Goal: Transaction & Acquisition: Subscribe to service/newsletter

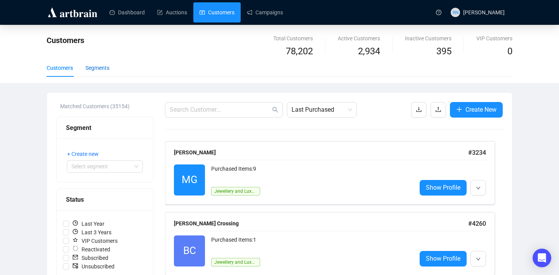
click at [107, 71] on div "Segments" at bounding box center [97, 68] width 24 height 9
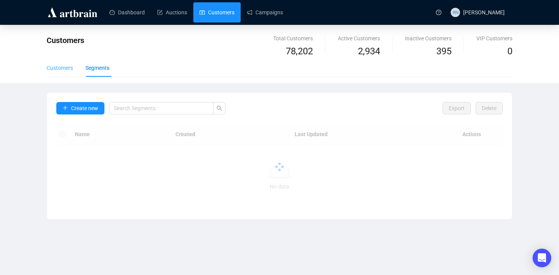
click at [57, 72] on div "Customers" at bounding box center [60, 68] width 26 height 18
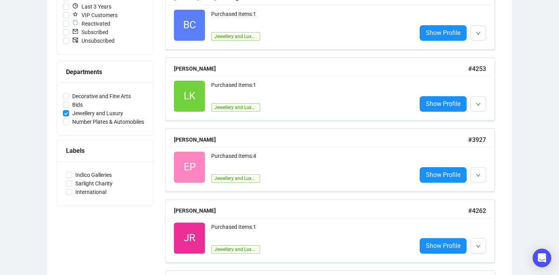
scroll to position [235, 0]
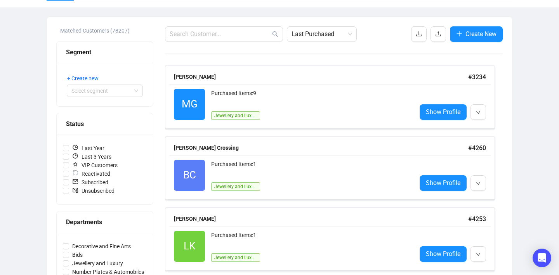
scroll to position [116, 0]
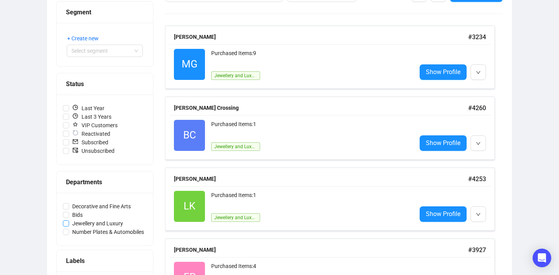
click at [95, 224] on span "Jewellery and Luxury" at bounding box center [97, 223] width 57 height 9
click at [69, 224] on input "Jewellery and Luxury" at bounding box center [66, 224] width 6 height 6
checkbox input "true"
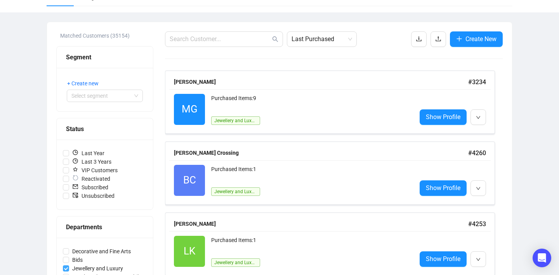
scroll to position [0, 0]
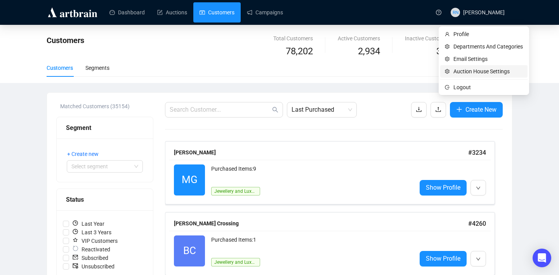
click at [471, 72] on span "Auction House Settings" at bounding box center [487, 71] width 69 height 9
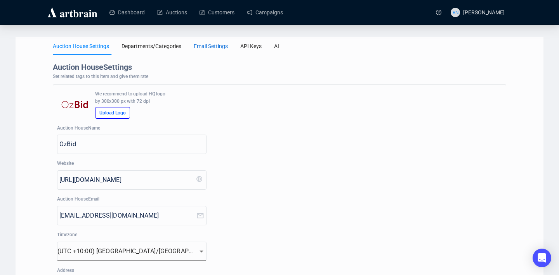
click at [218, 50] on div "Email Settings" at bounding box center [211, 46] width 34 height 9
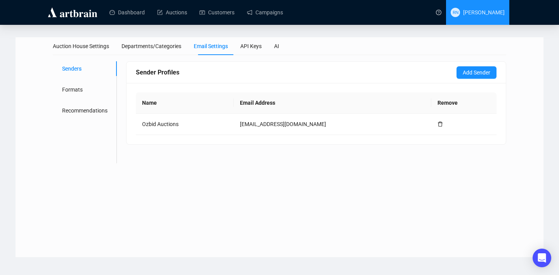
click at [463, 13] on span "[PERSON_NAME]" at bounding box center [484, 12] width 42 height 6
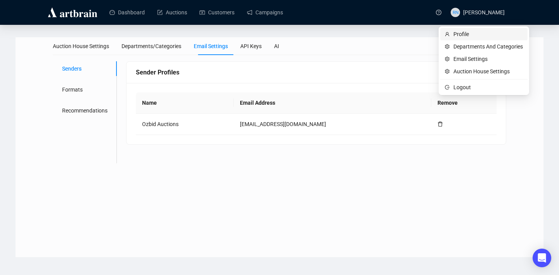
click at [460, 32] on span "Profile" at bounding box center [487, 34] width 69 height 9
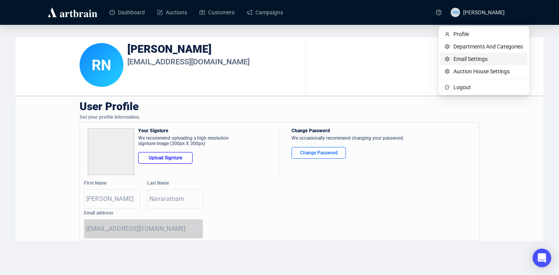
click at [464, 57] on span "Email Settings" at bounding box center [487, 59] width 69 height 9
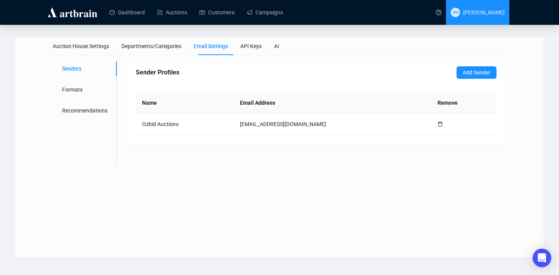
click at [485, 13] on span "[PERSON_NAME]" at bounding box center [484, 12] width 42 height 6
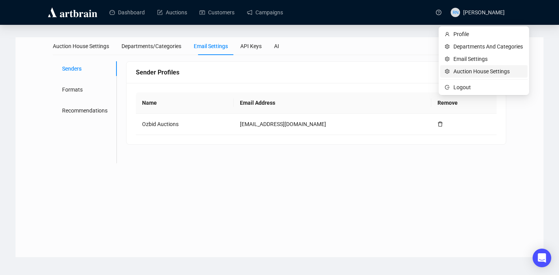
click at [484, 73] on span "Auction House Settings" at bounding box center [487, 71] width 69 height 9
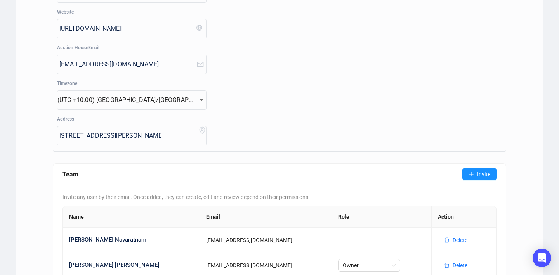
scroll to position [188, 0]
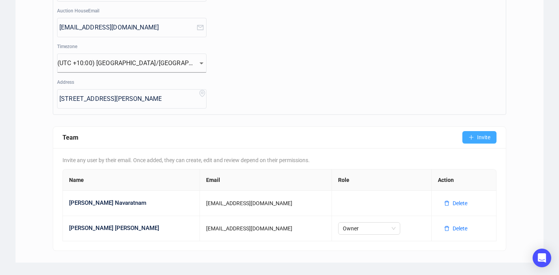
click at [481, 134] on span "Invite" at bounding box center [483, 137] width 13 height 9
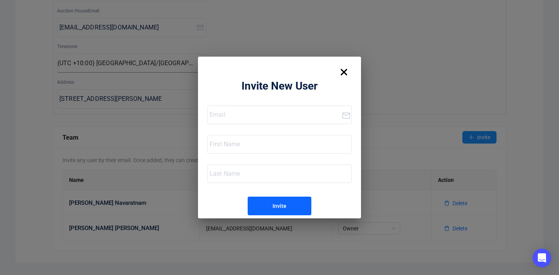
click at [229, 119] on input "email" at bounding box center [276, 115] width 132 height 12
type input "lucia@ozbid.com.au"
click at [219, 148] on input "text" at bounding box center [281, 144] width 142 height 12
type input ":"
type input "Lucia"
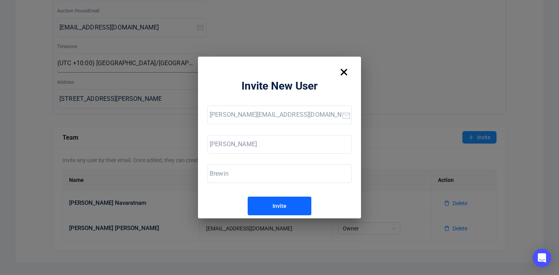
type input "Brewin"
click at [268, 203] on button "Invite" at bounding box center [280, 206] width 64 height 19
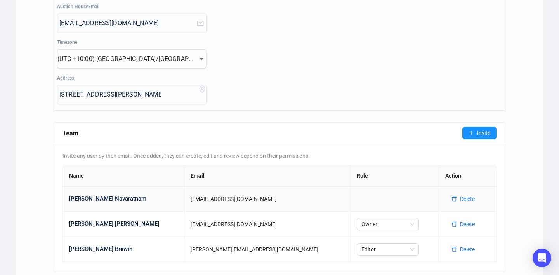
scroll to position [194, 0]
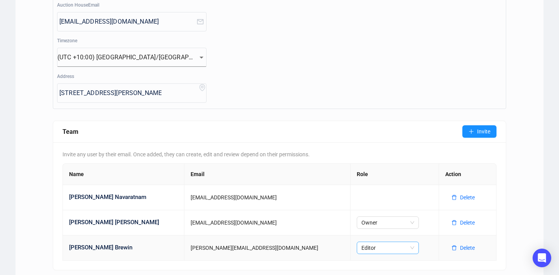
click at [361, 247] on span "Editor" at bounding box center [387, 248] width 53 height 12
click at [551, 169] on main "Auction House Settings Departments/Categories Email Settings API Keys AI Auctio…" at bounding box center [279, 63] width 559 height 464
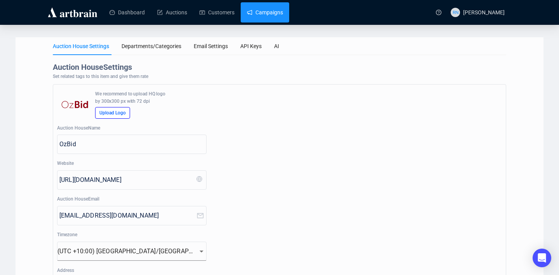
click at [257, 8] on link "Campaigns" at bounding box center [265, 12] width 36 height 20
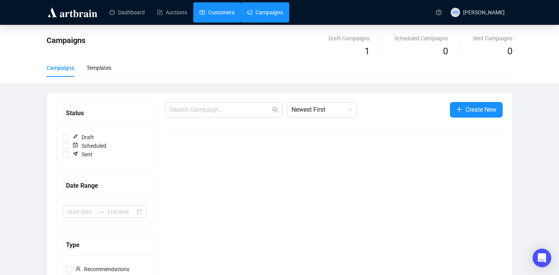
click at [222, 9] on link "Customers" at bounding box center [217, 12] width 35 height 20
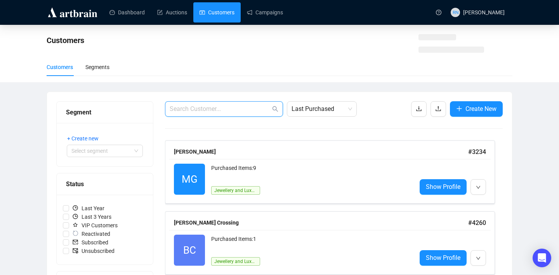
click at [225, 108] on input "text" at bounding box center [220, 108] width 101 height 9
paste input "bryan@ccomm.au"
type input "bryan@ccomm.au"
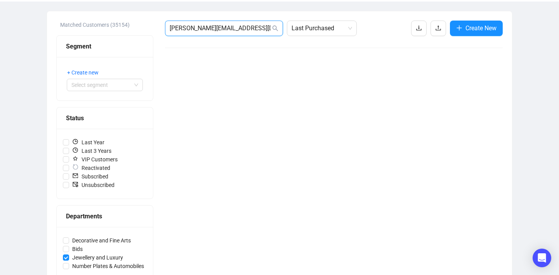
scroll to position [172, 0]
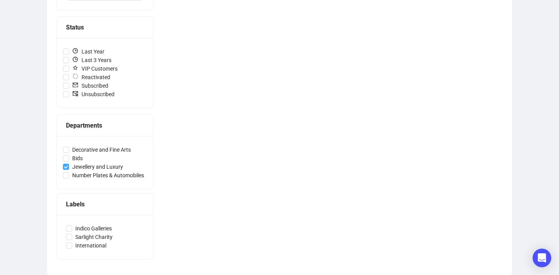
click at [67, 166] on input "Jewellery and Luxury" at bounding box center [66, 167] width 6 height 6
checkbox input "false"
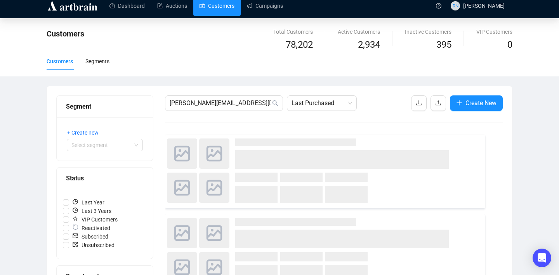
scroll to position [0, 0]
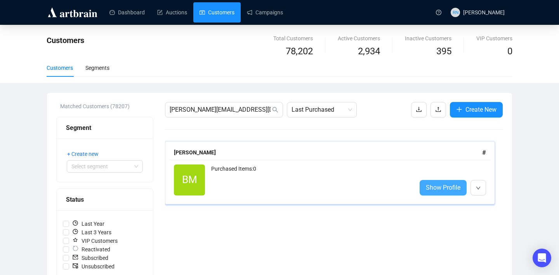
click at [437, 194] on link "Show Profile" at bounding box center [443, 188] width 47 height 16
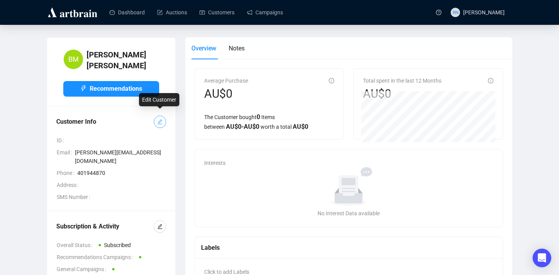
click at [163, 116] on button "button" at bounding box center [160, 122] width 12 height 12
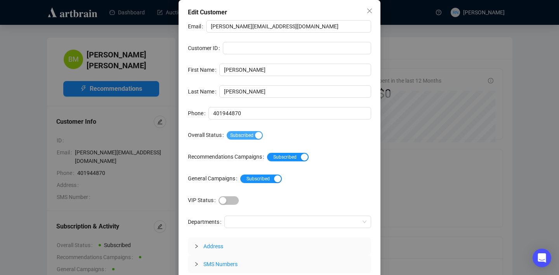
click at [261, 135] on div "button" at bounding box center [258, 135] width 7 height 7
click at [243, 137] on span "Subscribed Unsubscribed" at bounding box center [248, 135] width 42 height 9
click at [243, 137] on span "Subscribed" at bounding box center [245, 135] width 36 height 9
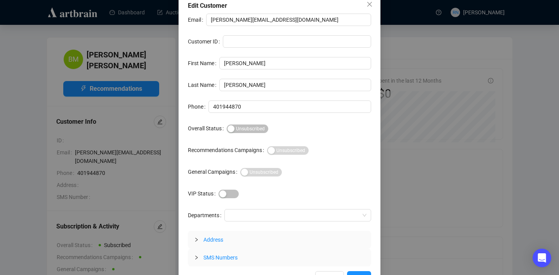
scroll to position [23, 0]
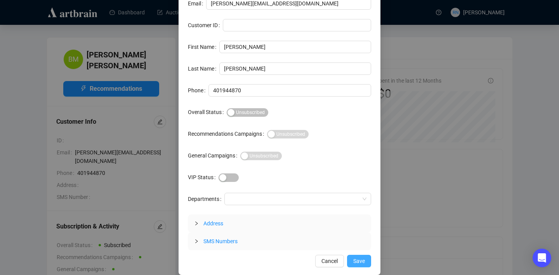
click at [353, 261] on span "Save" at bounding box center [359, 261] width 12 height 9
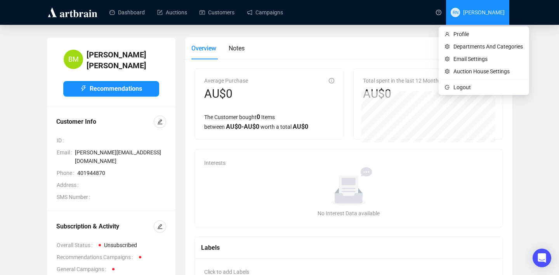
click at [471, 19] on span "RN Reannon Navaratnam" at bounding box center [478, 12] width 54 height 25
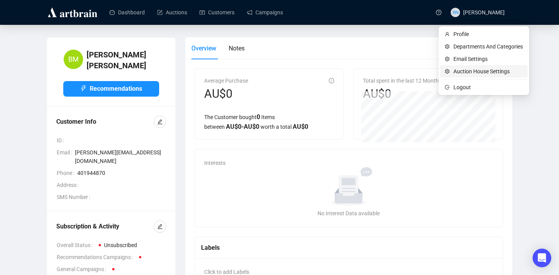
click at [464, 72] on span "Auction House Settings" at bounding box center [487, 71] width 69 height 9
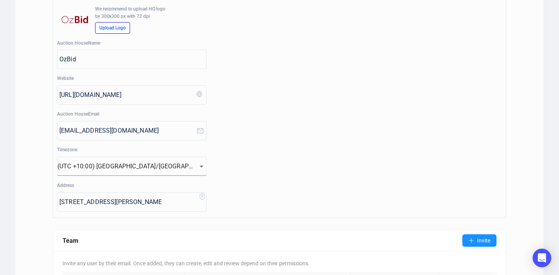
scroll to position [214, 0]
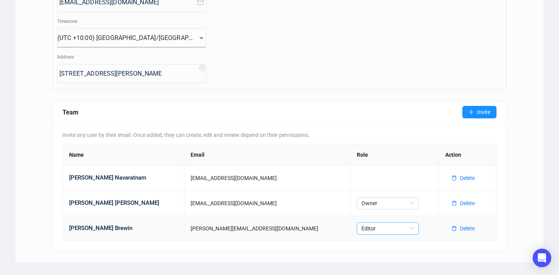
click at [361, 227] on span "Editor" at bounding box center [387, 229] width 53 height 12
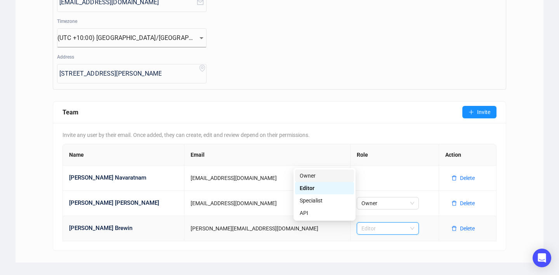
click at [336, 176] on div "Owner" at bounding box center [325, 176] width 50 height 9
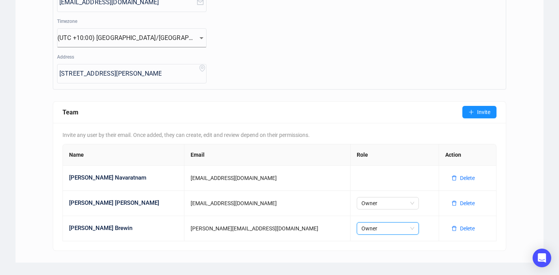
click at [536, 180] on div "Auction House Settings Departments/Categories Email Settings API Keys AI Auctio…" at bounding box center [280, 43] width 528 height 439
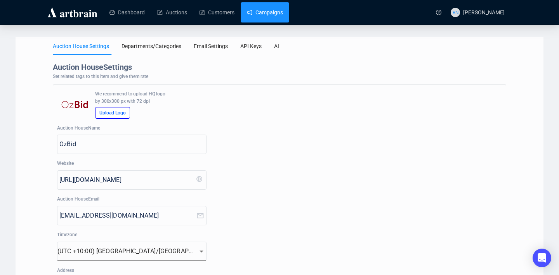
click at [264, 11] on link "Campaigns" at bounding box center [265, 12] width 36 height 20
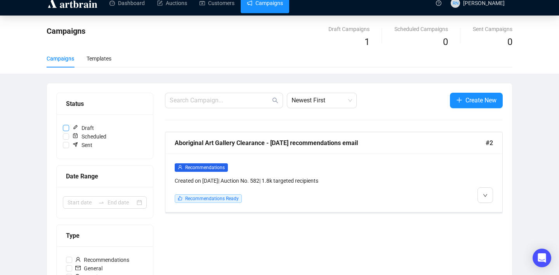
scroll to position [10, 0]
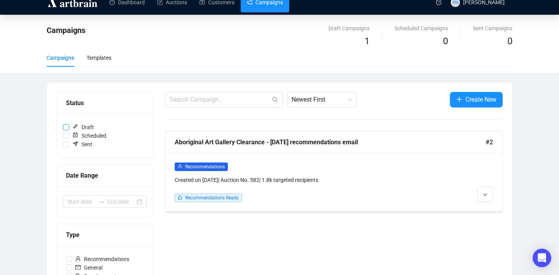
click at [92, 125] on span "Draft" at bounding box center [83, 127] width 28 height 9
click at [69, 125] on input "Draft" at bounding box center [66, 127] width 6 height 6
checkbox input "true"
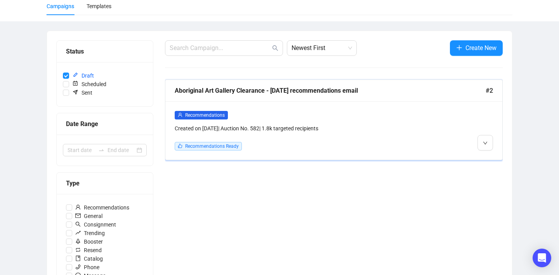
scroll to position [64, 0]
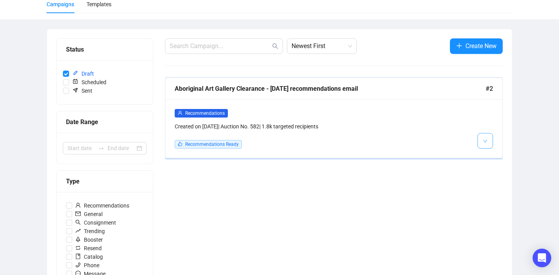
click at [481, 142] on button "button" at bounding box center [486, 141] width 16 height 16
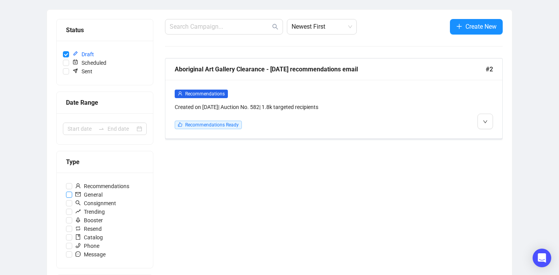
scroll to position [0, 0]
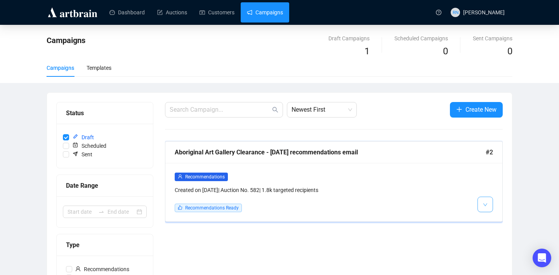
click at [485, 201] on span "button" at bounding box center [485, 205] width 5 height 10
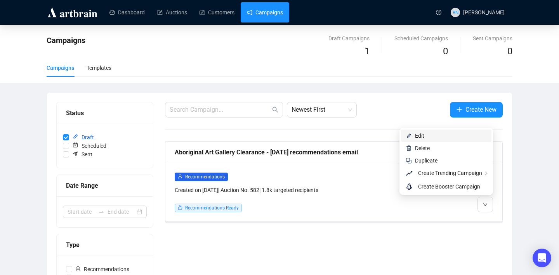
click at [428, 139] on span "Edit" at bounding box center [451, 136] width 72 height 9
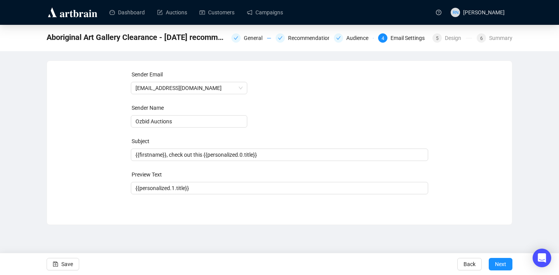
click at [387, 30] on div "Aboriginal Art Gallery Clearance - 29.8.25 recommendations email General Recomm…" at bounding box center [280, 38] width 466 height 16
click at [501, 266] on span "Next" at bounding box center [500, 265] width 11 height 22
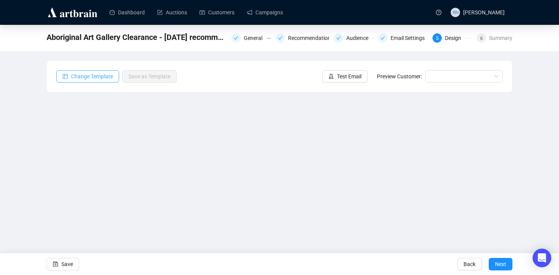
click at [101, 75] on span "Change Template" at bounding box center [92, 76] width 42 height 9
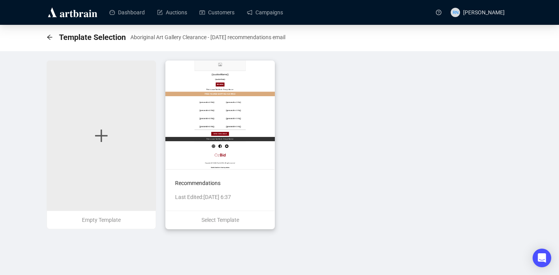
click at [232, 215] on ul "Select Template" at bounding box center [220, 220] width 109 height 18
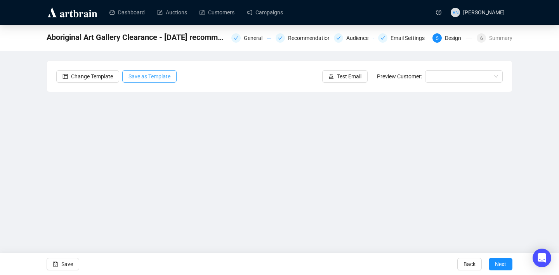
click at [170, 80] on span "Save as Template" at bounding box center [150, 76] width 42 height 9
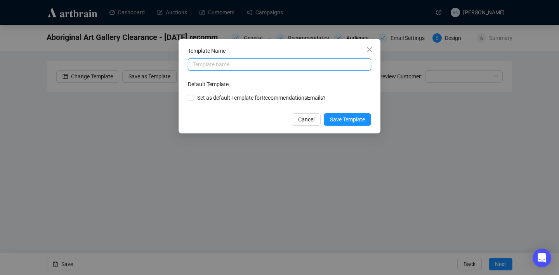
click at [233, 67] on input "text" at bounding box center [279, 64] width 183 height 12
type input "Temmplate email 1"
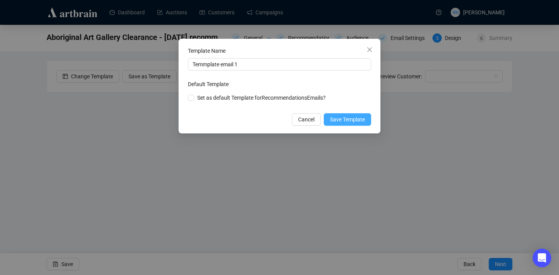
click at [341, 122] on span "Save Template" at bounding box center [347, 119] width 35 height 9
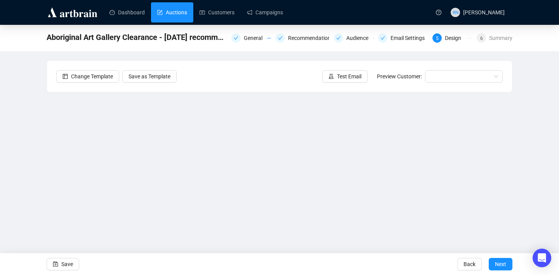
click at [171, 12] on link "Auctions" at bounding box center [172, 12] width 30 height 20
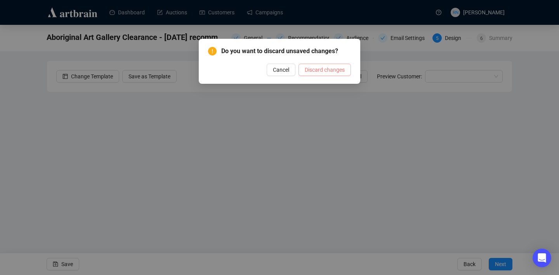
click at [321, 73] on span "Discard changes" at bounding box center [325, 70] width 40 height 9
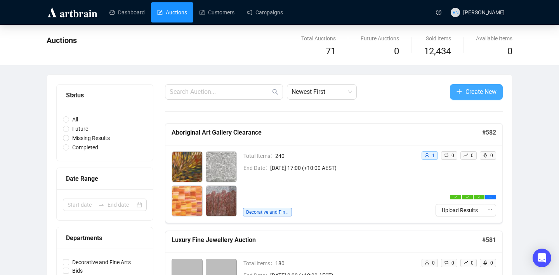
click at [465, 98] on button "Create New" at bounding box center [476, 92] width 53 height 16
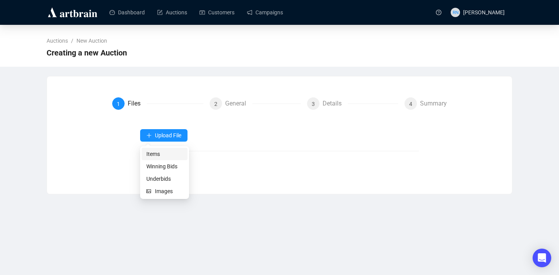
click at [167, 151] on span "Items" at bounding box center [164, 154] width 36 height 9
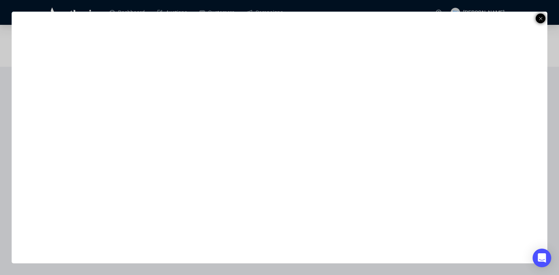
click at [541, 21] on icon at bounding box center [541, 18] width 4 height 9
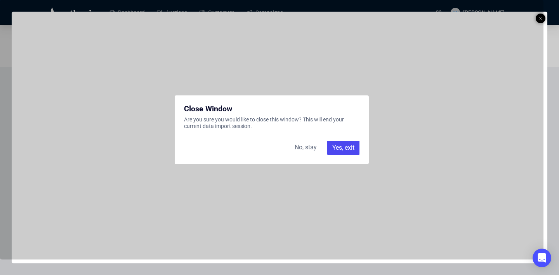
click at [304, 149] on div "No, stay" at bounding box center [305, 148] width 31 height 14
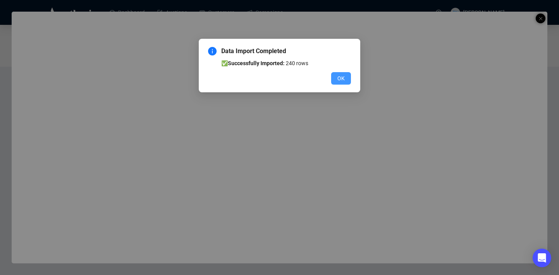
click at [342, 76] on span "OK" at bounding box center [340, 78] width 7 height 9
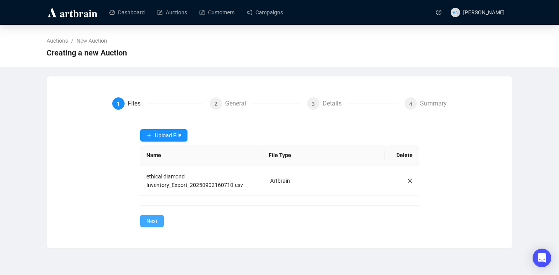
click at [156, 224] on span "Next" at bounding box center [151, 221] width 11 height 9
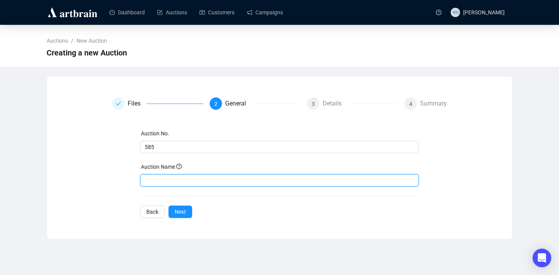
click at [164, 185] on input "text" at bounding box center [279, 180] width 279 height 12
click at [220, 181] on input "Ethical Diamond Jewellery & gemstones" at bounding box center [279, 180] width 279 height 12
type input "Ethical Diamond Jewellery & Gemstones"
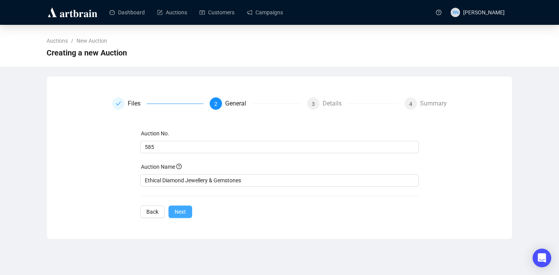
click at [188, 210] on button "Next" at bounding box center [180, 212] width 24 height 12
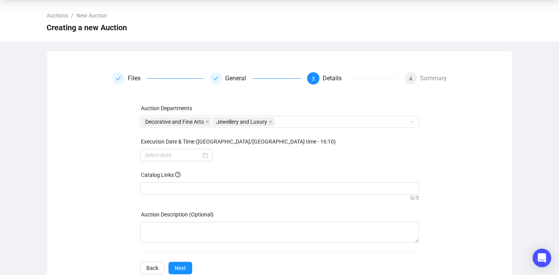
scroll to position [26, 0]
click at [203, 154] on div at bounding box center [176, 154] width 63 height 9
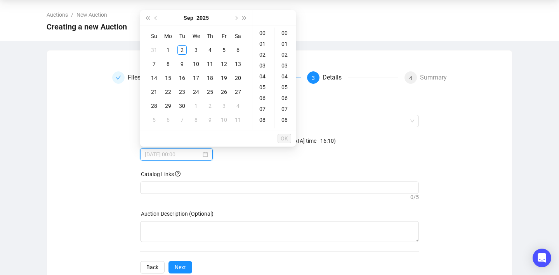
type input "2025-09-01 00:00"
type input "2025-09-02 00:00"
click at [167, 68] on div "8" at bounding box center [167, 63] width 9 height 9
click at [262, 106] on div "08" at bounding box center [263, 107] width 19 height 11
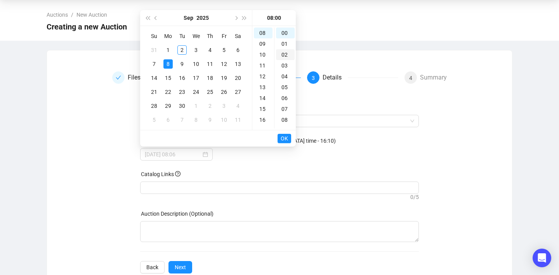
scroll to position [87, 0]
click at [286, 33] on div "00" at bounding box center [285, 33] width 19 height 11
click at [287, 139] on span "OK" at bounding box center [284, 138] width 7 height 15
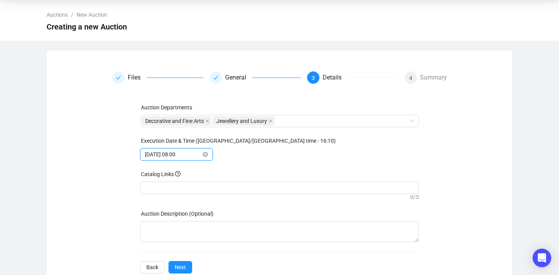
click at [183, 153] on input "2025-09-08 08:00" at bounding box center [173, 154] width 56 height 9
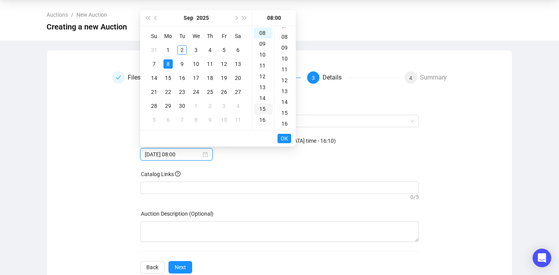
scroll to position [92, 0]
click at [264, 73] on div "20" at bounding box center [263, 74] width 19 height 11
type input "2025-09-08 20:00"
click at [283, 139] on span "OK" at bounding box center [284, 138] width 7 height 15
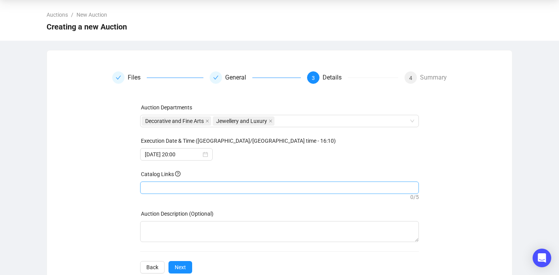
click at [182, 189] on div at bounding box center [280, 187] width 276 height 11
paste input "https://www.ozbid.com.au/auction-catalog/ethical-diamond-jewellery-gemstones_OE…"
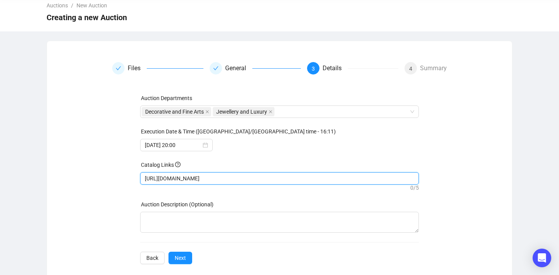
scroll to position [46, 0]
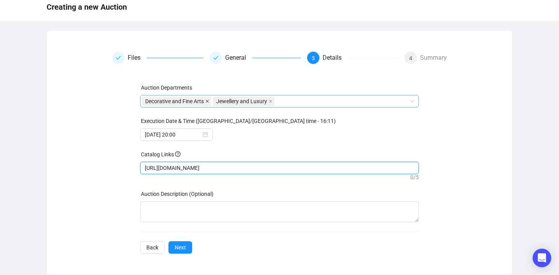
click at [209, 102] on icon "close" at bounding box center [207, 101] width 4 height 4
type input "https://www.ozbid.com.au/auction-catalog/ethical-diamond-jewellery-gemstones_OE…"
click at [184, 248] on span "Next" at bounding box center [180, 247] width 11 height 9
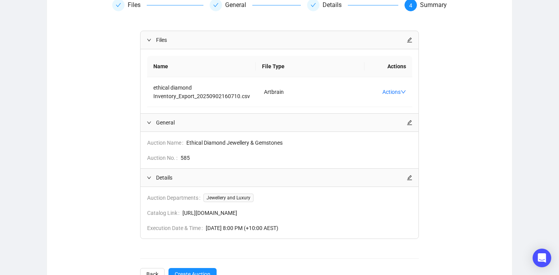
scroll to position [142, 0]
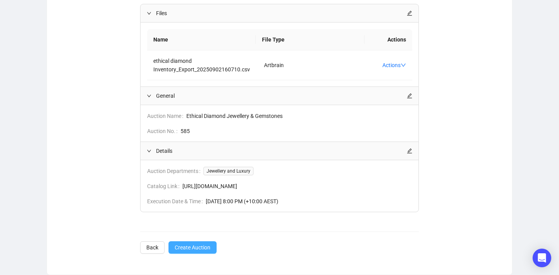
click at [195, 248] on span "Create Auction" at bounding box center [193, 247] width 36 height 9
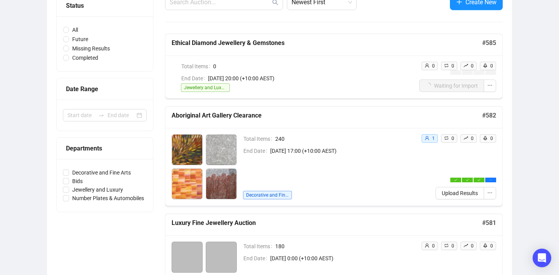
scroll to position [87, 0]
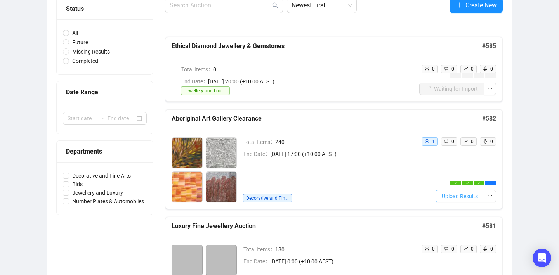
click at [470, 197] on span "Upload Results" at bounding box center [460, 196] width 36 height 9
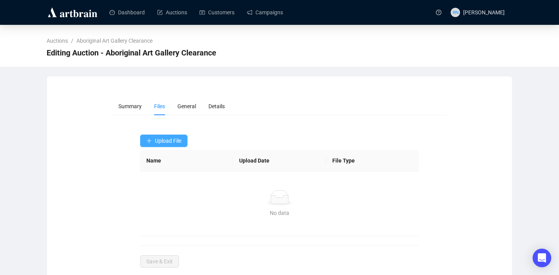
click at [171, 142] on span "Upload File" at bounding box center [168, 141] width 26 height 6
click at [169, 172] on span "Winning Bids" at bounding box center [164, 172] width 36 height 9
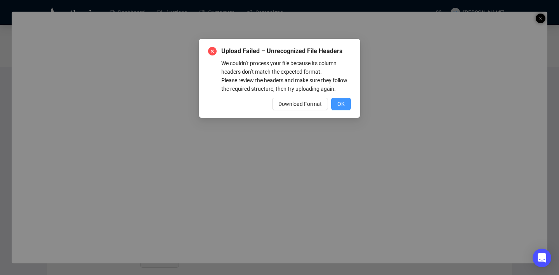
click at [345, 110] on button "OK" at bounding box center [341, 104] width 20 height 12
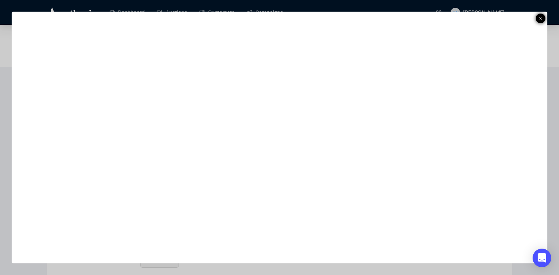
click at [539, 20] on icon at bounding box center [541, 18] width 4 height 9
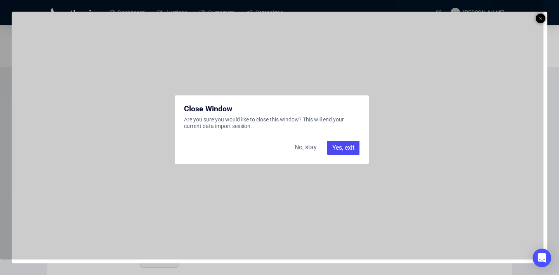
click at [347, 148] on div "Yes, exit" at bounding box center [343, 148] width 32 height 14
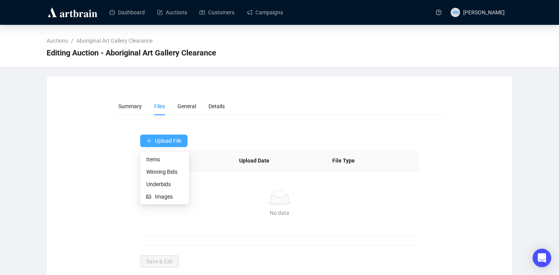
click at [156, 142] on span "Upload File" at bounding box center [168, 141] width 26 height 6
click at [157, 171] on span "Winning Bids" at bounding box center [164, 172] width 36 height 9
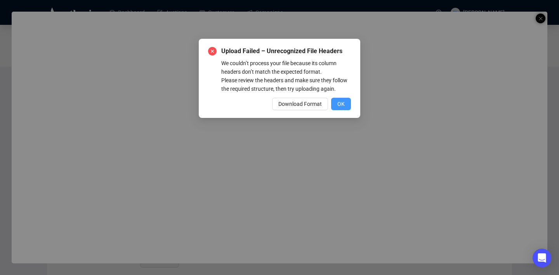
click at [340, 108] on span "OK" at bounding box center [340, 104] width 7 height 9
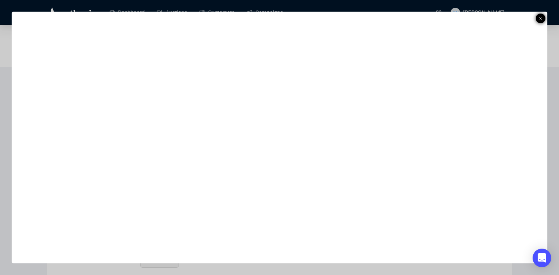
click at [543, 19] on div at bounding box center [541, 19] width 10 height 10
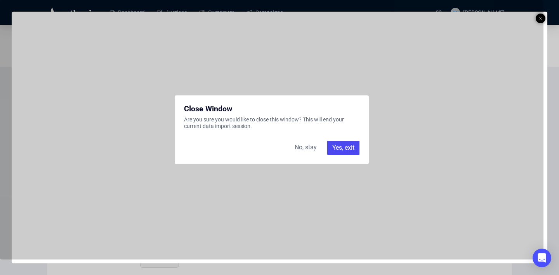
click at [345, 148] on div "Yes, exit" at bounding box center [343, 148] width 32 height 14
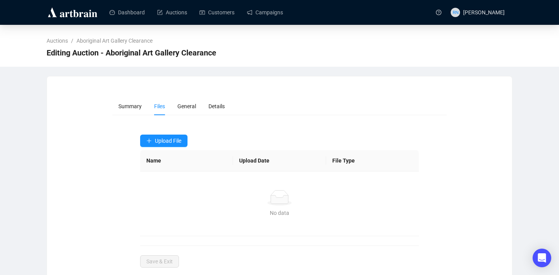
click at [69, 21] on div at bounding box center [74, 12] width 54 height 24
click at [68, 17] on img at bounding box center [73, 12] width 52 height 12
click at [124, 13] on link "Dashboard" at bounding box center [126, 12] width 35 height 20
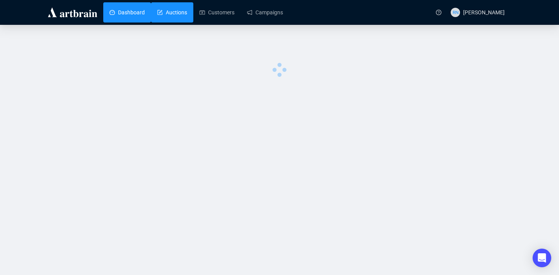
click at [176, 7] on link "Auctions" at bounding box center [172, 12] width 30 height 20
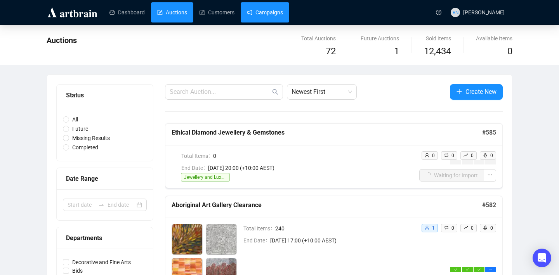
click at [278, 7] on link "Campaigns" at bounding box center [265, 12] width 36 height 20
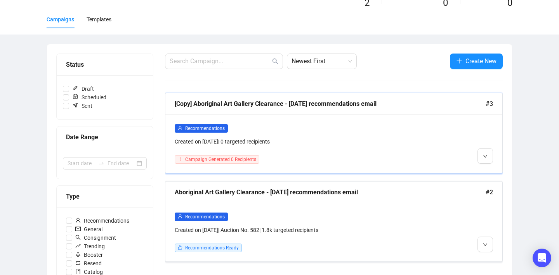
scroll to position [50, 0]
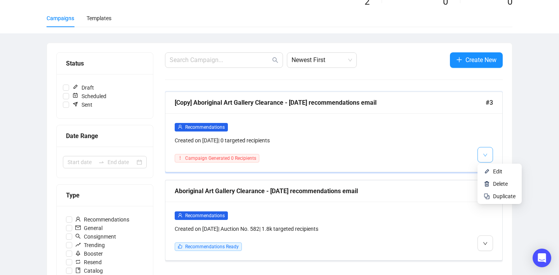
click at [483, 157] on span "button" at bounding box center [485, 155] width 5 height 10
click at [488, 186] on img at bounding box center [487, 184] width 6 height 6
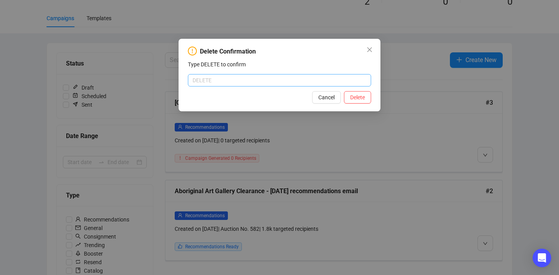
click at [312, 78] on input "text" at bounding box center [279, 80] width 183 height 12
type input "DELETE"
click at [354, 104] on button "Delete" at bounding box center [357, 97] width 27 height 12
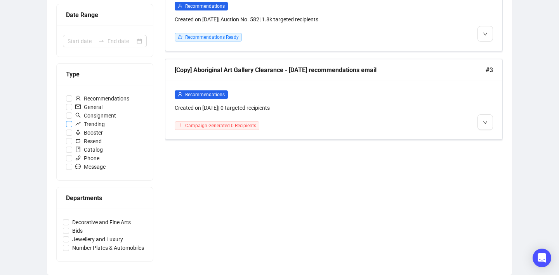
scroll to position [0, 0]
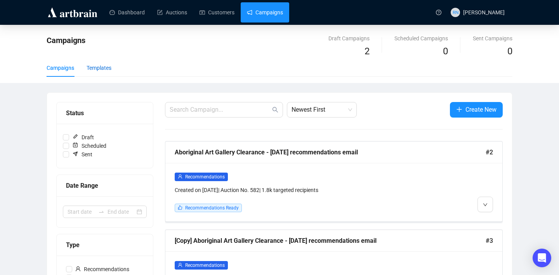
click at [92, 72] on div "Templates" at bounding box center [99, 68] width 25 height 9
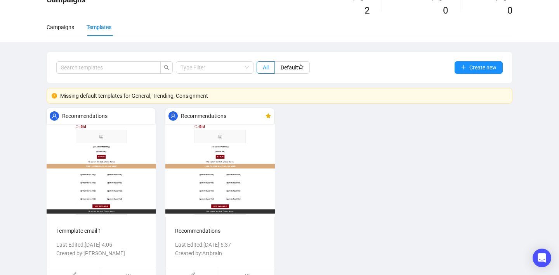
scroll to position [57, 0]
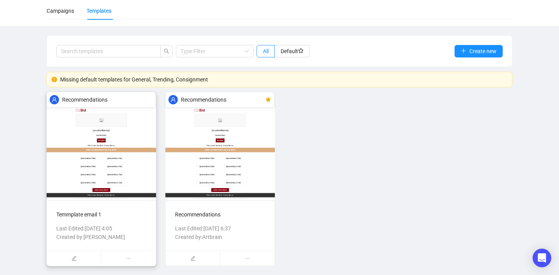
click at [72, 100] on span "Recommendations" at bounding box center [84, 100] width 45 height 9
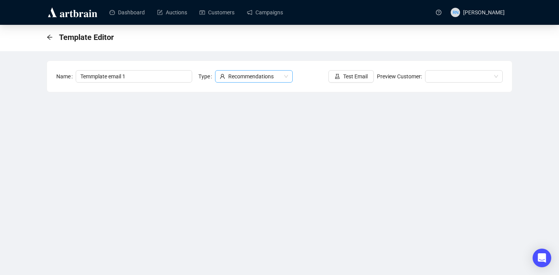
click at [262, 71] on div "Recommendations" at bounding box center [250, 77] width 61 height 12
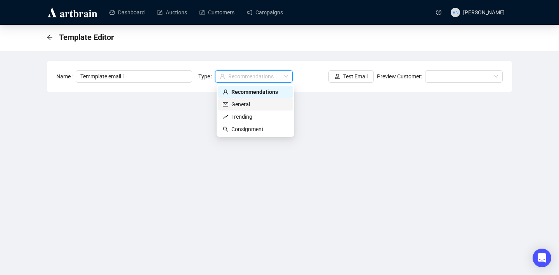
click at [261, 105] on div "General" at bounding box center [255, 104] width 65 height 9
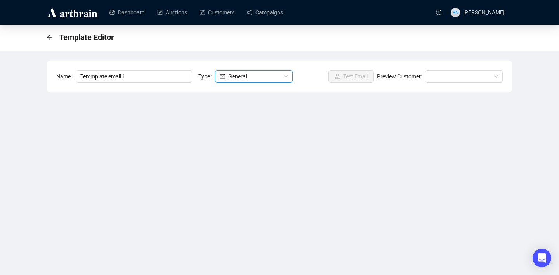
click at [331, 52] on div "Template Editor Name Temmplate email 1 Type GENERAL General Test Email Preview …" at bounding box center [279, 172] width 559 height 294
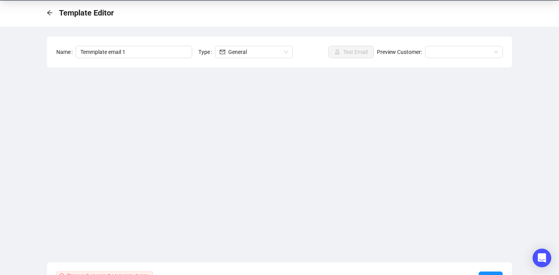
scroll to position [43, 0]
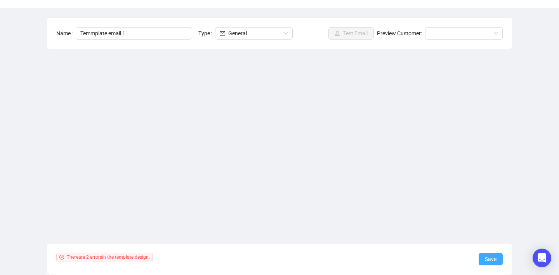
click at [496, 260] on span "Save" at bounding box center [491, 259] width 12 height 9
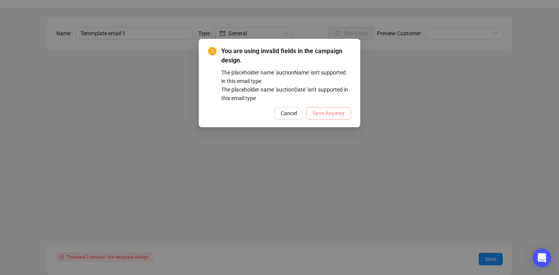
click at [325, 115] on span "Save Anyway" at bounding box center [329, 113] width 32 height 9
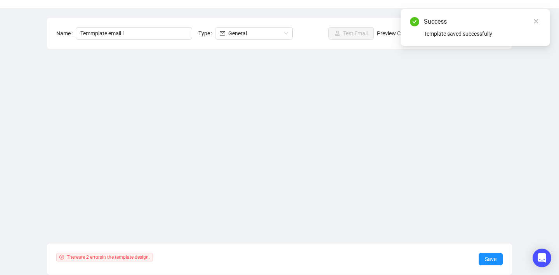
scroll to position [0, 0]
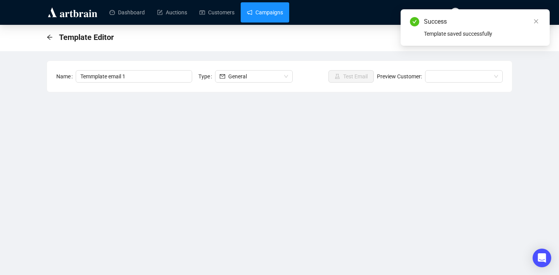
click at [270, 17] on link "Campaigns" at bounding box center [265, 12] width 36 height 20
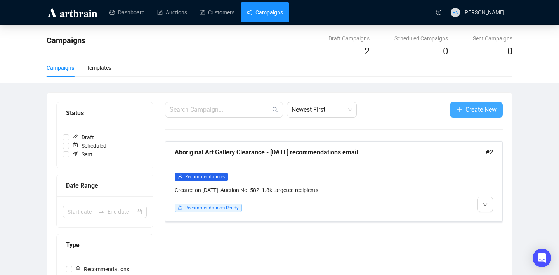
click at [471, 108] on span "Create New" at bounding box center [480, 110] width 31 height 10
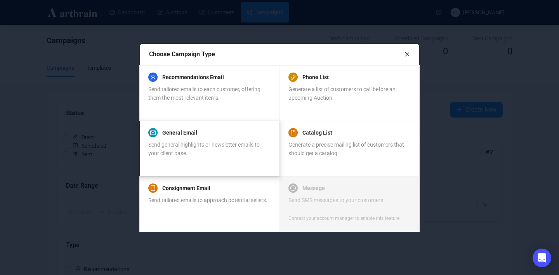
click at [182, 142] on span "Send general highlights or newsletter emails to your client base." at bounding box center [203, 149] width 111 height 15
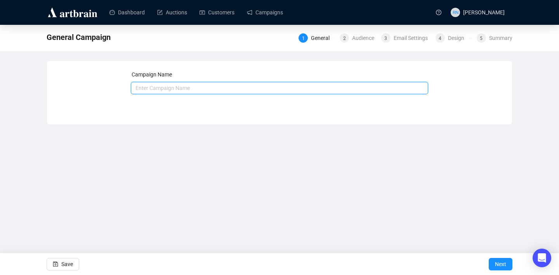
click at [156, 89] on input "text" at bounding box center [280, 88] width 298 height 12
drag, startPoint x: 241, startPoint y: 87, endPoint x: 116, endPoint y: 87, distance: 124.6
click at [116, 87] on div "Campaign Name ETHICAL DIMAOND JEWELLE Save Next" at bounding box center [279, 86] width 446 height 33
click at [163, 89] on input "Ethical Dimaond Jewellery & Gemstones 2.9.25" at bounding box center [280, 88] width 298 height 12
type input "Ethical Diamond Jewellery & Gemstones 2.9.25"
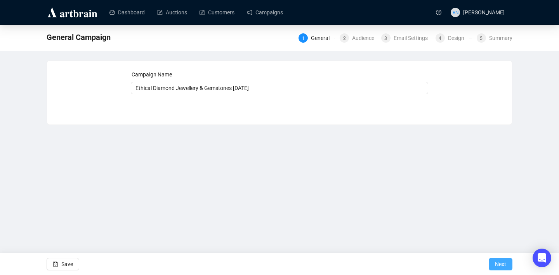
click at [501, 261] on span "Next" at bounding box center [500, 265] width 11 height 22
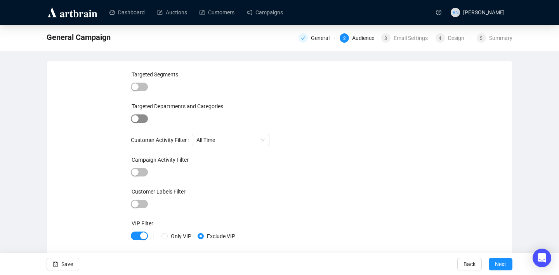
click at [139, 116] on span "button" at bounding box center [139, 119] width 17 height 9
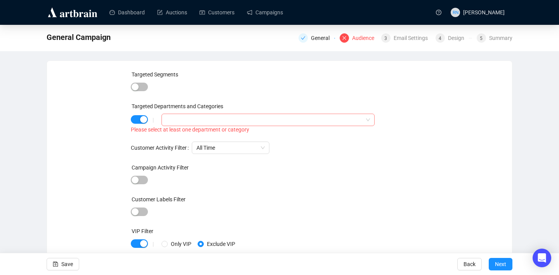
click at [219, 122] on div at bounding box center [264, 120] width 202 height 11
click at [166, 136] on icon "caret-down" at bounding box center [168, 136] width 4 height 4
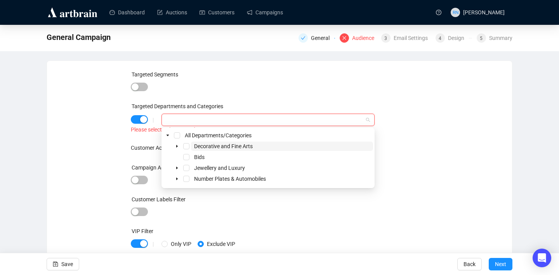
click at [192, 146] on span "Decorative and Fine Arts" at bounding box center [282, 146] width 182 height 9
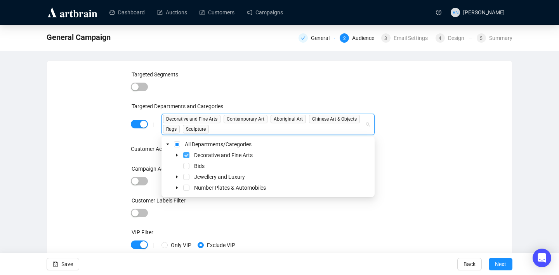
click at [187, 156] on span "Select Decorative and Fine Arts" at bounding box center [186, 155] width 6 height 6
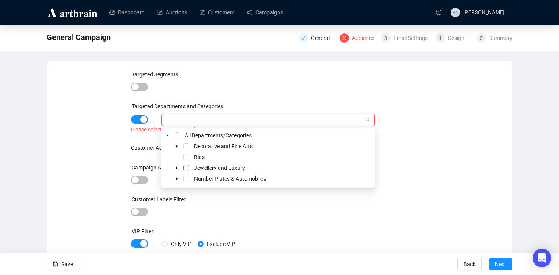
click at [186, 167] on span "Select Jewellery and Luxury" at bounding box center [186, 168] width 6 height 6
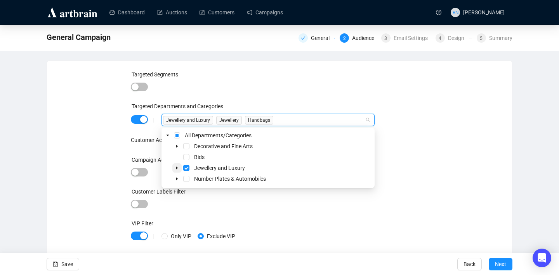
click at [177, 167] on icon "caret-down" at bounding box center [177, 168] width 4 height 4
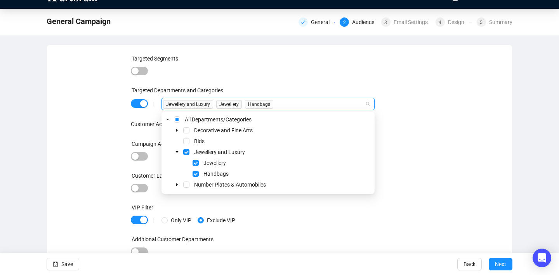
scroll to position [17, 0]
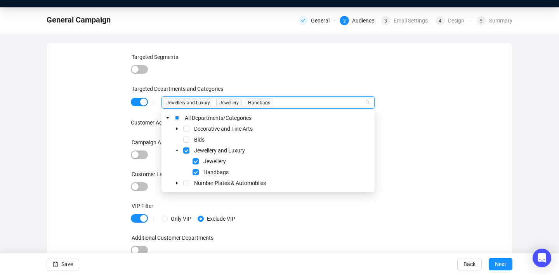
click at [435, 200] on div "Targeted Segments Targeted Departments and Categories | Jewellery and Luxury Je…" at bounding box center [279, 159] width 446 height 213
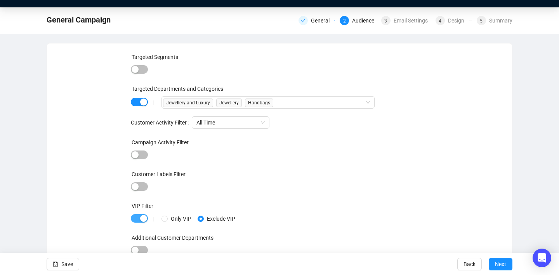
click at [142, 219] on div "button" at bounding box center [143, 218] width 7 height 7
click at [509, 267] on button "Next" at bounding box center [501, 264] width 24 height 12
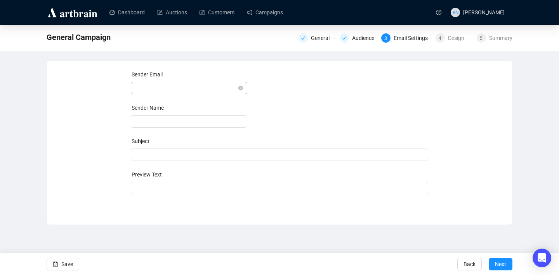
click at [228, 90] on span at bounding box center [188, 88] width 107 height 12
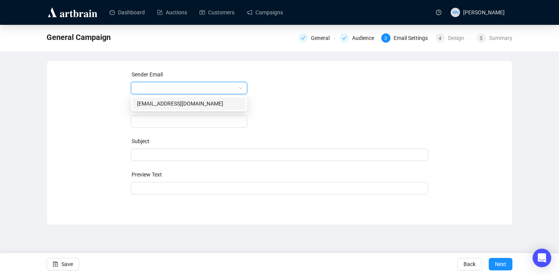
click at [221, 106] on div "auctions@ozbid.com.au" at bounding box center [189, 103] width 104 height 9
type input "Ozbid Auctions"
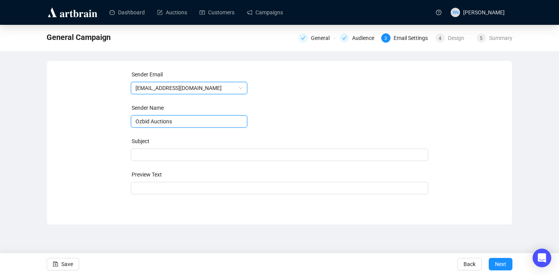
click at [197, 118] on input "Ozbid Auctions" at bounding box center [189, 121] width 116 height 12
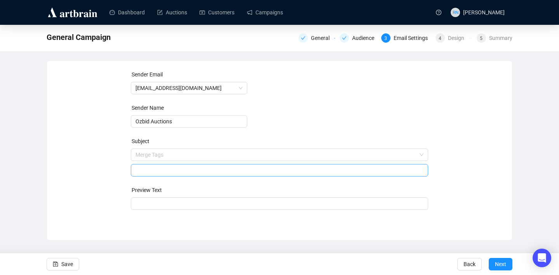
click at [186, 158] on span "Merge Tags" at bounding box center [280, 163] width 298 height 22
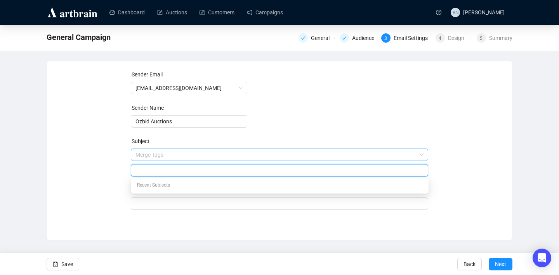
type input "B"
click at [155, 155] on input "search" at bounding box center [275, 155] width 281 height 12
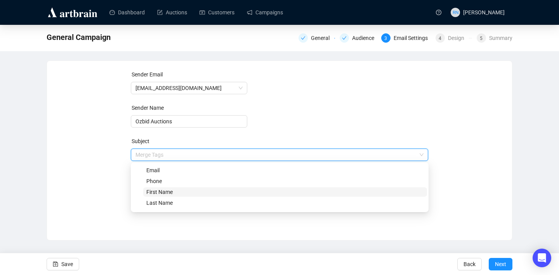
click at [156, 193] on span "First Name" at bounding box center [159, 192] width 26 height 6
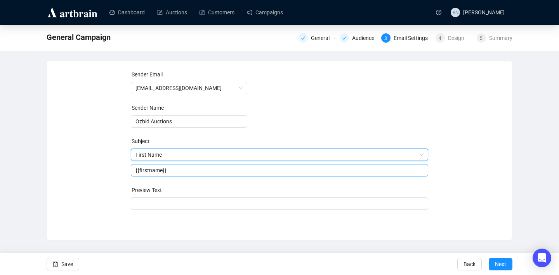
click at [178, 171] on input "{{firstname}}" at bounding box center [279, 170] width 288 height 9
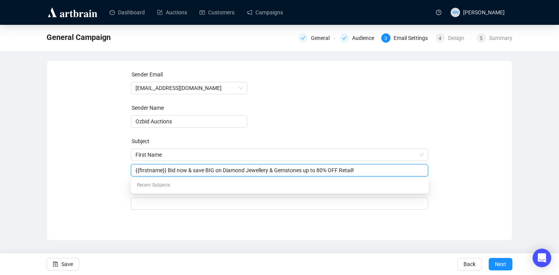
click at [181, 174] on input "{{firstname}} Bid now & save BIG on Diamond Jewellery & Gemstones up to 80% OFF…" at bounding box center [279, 170] width 288 height 9
click at [182, 172] on input "{{firstname}} Bid now & save BIG on Diamond Jewellery & Gemstones up to 80% OFF…" at bounding box center [279, 170] width 288 height 9
click at [199, 172] on input "{{firstname}} Bid Now & save BIG on Diamond Jewellery & Gemstones up to 80% OFF…" at bounding box center [279, 170] width 288 height 9
type input "{{firstname}} Bid Now & Save BIG on Diamond Jewellery & Gemstones up to 80% OFF…"
click at [289, 210] on div "Sender Email auctions@ozbid.com.au Sender Name Ozbid Auctions Subject First Nam…" at bounding box center [280, 144] width 298 height 149
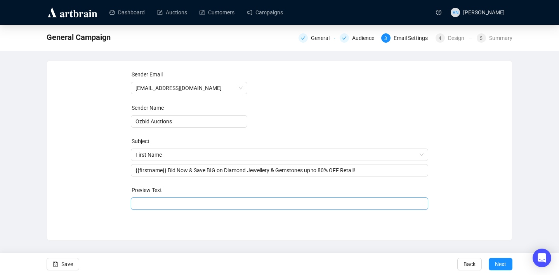
click at [283, 205] on input "search" at bounding box center [279, 204] width 288 height 12
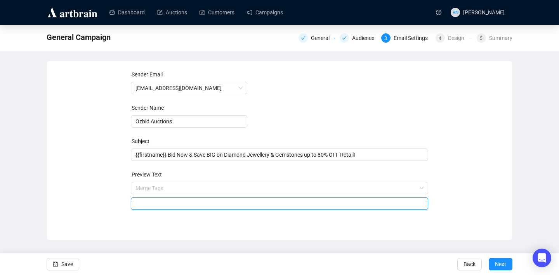
paste input "120 exquisite lots of Ethical Diamond Jewellery, loose Diamonds and Gemstones f…"
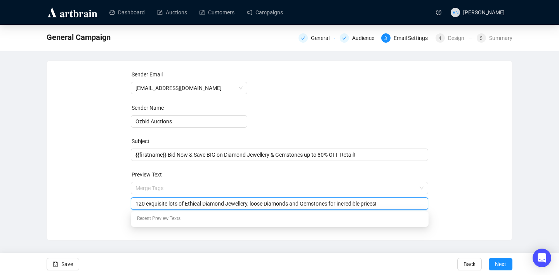
type input "120 exquisite lots of Ethical Diamond Jewellery, loose Diamonds and Gemstones f…"
click at [116, 228] on div "Sender Email auctions@ozbid.com.au Sender Name Ozbid Auctions Subject {{firstna…" at bounding box center [279, 145] width 465 height 168
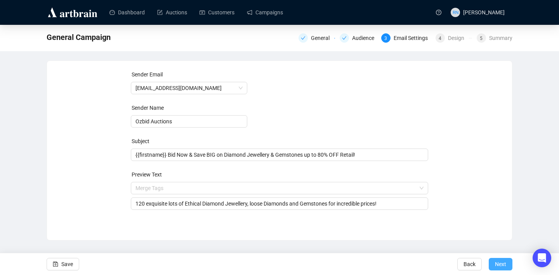
click at [501, 267] on span "Next" at bounding box center [500, 265] width 11 height 22
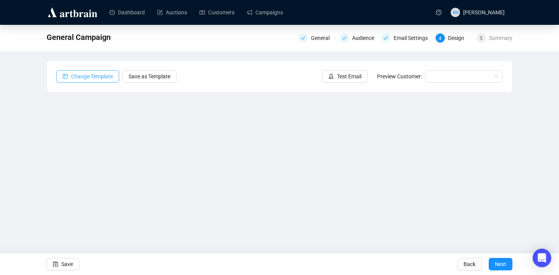
click at [96, 80] on span "Change Template" at bounding box center [92, 76] width 42 height 9
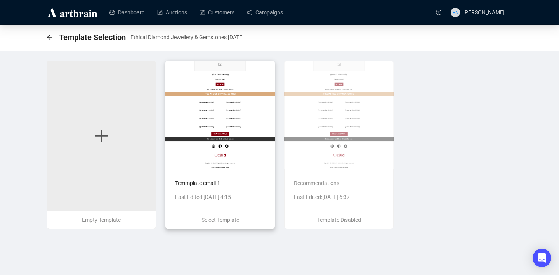
click at [213, 109] on img at bounding box center [219, 115] width 109 height 109
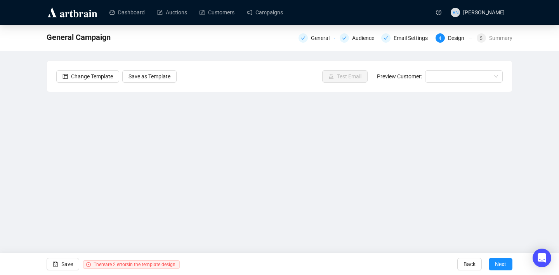
click at [523, 162] on div "General Campaign General Audience Email Settings 4 Design 5 Summary Change Temp…" at bounding box center [279, 156] width 559 height 262
click at [126, 264] on span "There are 2 errors in the template design." at bounding box center [135, 264] width 83 height 5
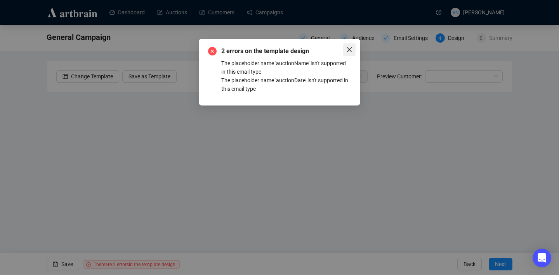
click at [348, 47] on icon "close" at bounding box center [349, 50] width 6 height 6
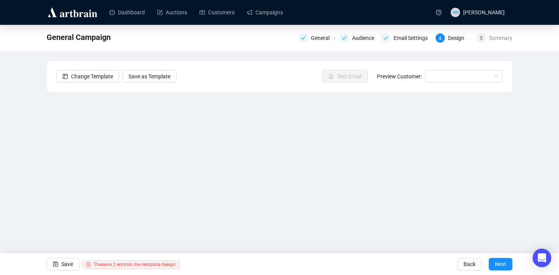
click at [544, 158] on div "General Campaign General Audience Email Settings 4 Design 5 Summary Change Temp…" at bounding box center [279, 156] width 559 height 262
click at [527, 187] on div "General Campaign General Audience Email Settings 4 Design 5 Summary Change Temp…" at bounding box center [279, 156] width 559 height 262
click at [540, 175] on div "General Campaign General Audience Email Settings 4 Design 5 Summary Change Temp…" at bounding box center [279, 156] width 559 height 262
click at [525, 168] on div "General Campaign General Audience Email Settings 4 Design 5 Summary Change Temp…" at bounding box center [279, 156] width 559 height 262
click at [534, 142] on div "General Campaign General Audience Email Settings 4 Design 5 Summary Change Temp…" at bounding box center [279, 156] width 559 height 262
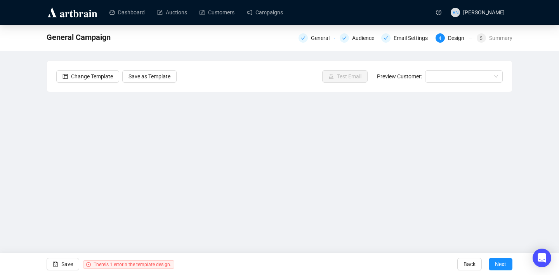
click at [528, 204] on div "General Campaign General Audience Email Settings 4 Design 5 Summary Change Temp…" at bounding box center [279, 156] width 559 height 262
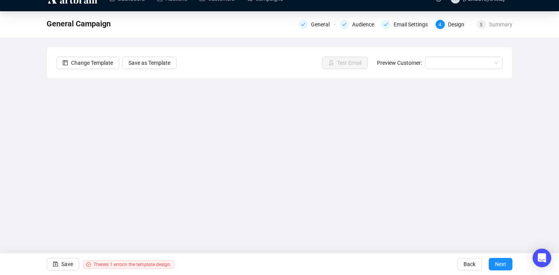
click at [538, 176] on div "General Campaign General Audience Email Settings 4 Design 5 Summary Change Temp…" at bounding box center [279, 142] width 559 height 262
click at [436, 64] on input "search" at bounding box center [460, 63] width 61 height 12
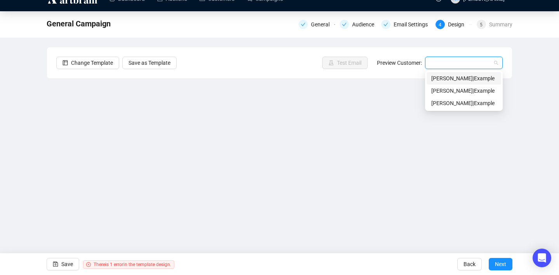
click at [398, 69] on div "Change Template Save as Template Test Email Preview Customer:" at bounding box center [279, 62] width 465 height 31
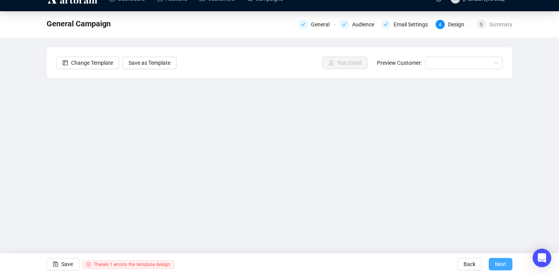
click at [503, 266] on span "Next" at bounding box center [500, 265] width 11 height 22
click at [130, 265] on span "There is 1 error in the template design." at bounding box center [133, 264] width 78 height 5
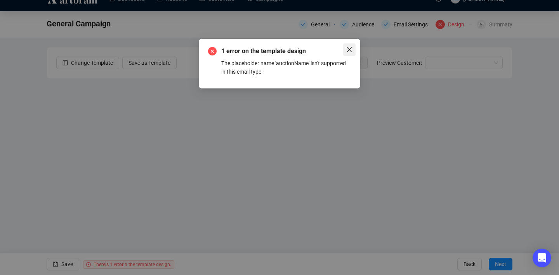
click at [349, 49] on icon "close" at bounding box center [349, 49] width 5 height 5
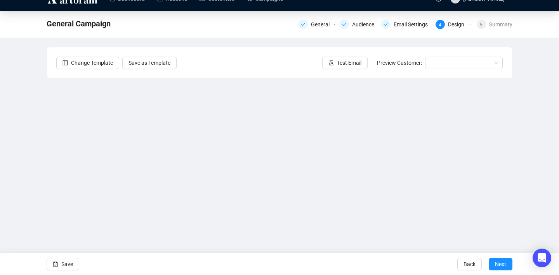
click at [527, 158] on div "General Campaign General Audience Email Settings 4 Design 5 Summary Change Temp…" at bounding box center [279, 142] width 559 height 262
click at [542, 199] on div "General Campaign General Audience Email Settings 4 Design 5 Summary Change Temp…" at bounding box center [279, 142] width 559 height 262
click at [500, 264] on span "Next" at bounding box center [500, 265] width 11 height 22
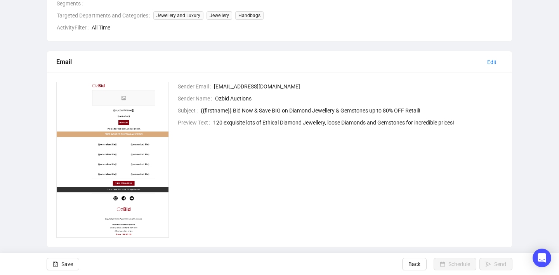
scroll to position [163, 0]
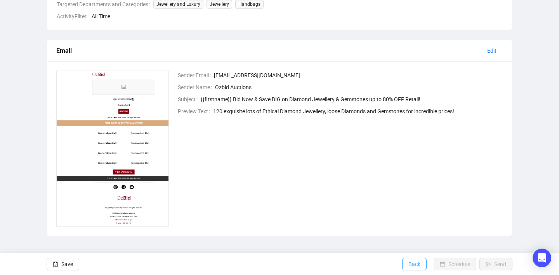
click at [409, 264] on span "Back" at bounding box center [414, 265] width 12 height 22
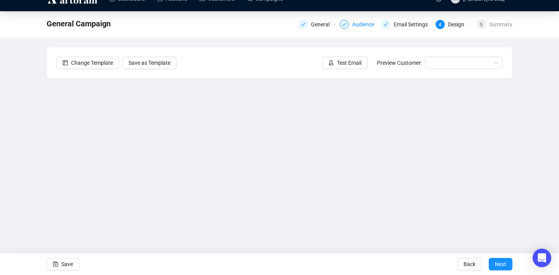
click at [357, 23] on div "Audience" at bounding box center [365, 24] width 27 height 9
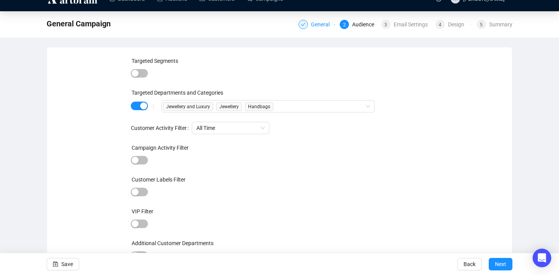
click at [312, 25] on div "General" at bounding box center [322, 24] width 23 height 9
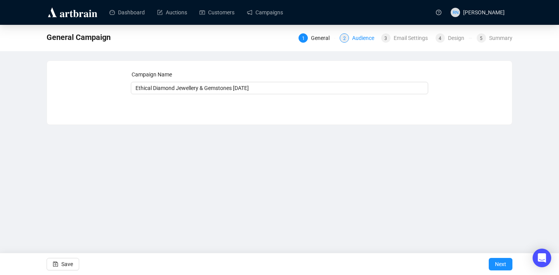
click at [356, 38] on div "Audience" at bounding box center [365, 37] width 27 height 9
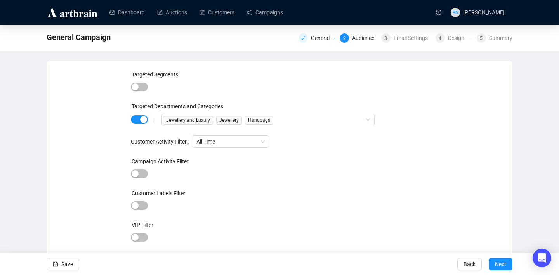
scroll to position [19, 0]
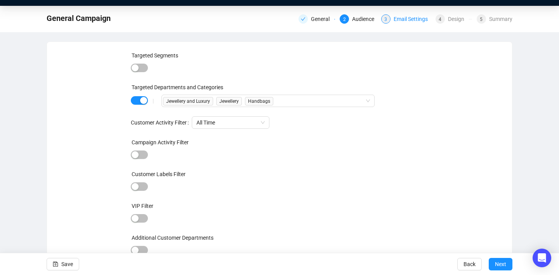
click at [390, 21] on div "3 Email Settings" at bounding box center [406, 18] width 50 height 9
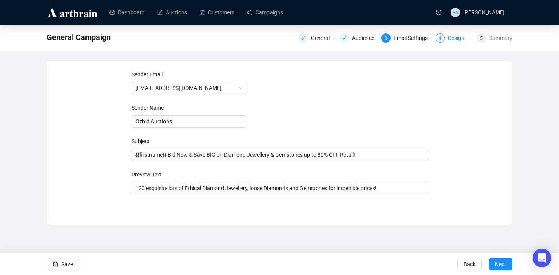
click at [450, 40] on div "Design" at bounding box center [458, 37] width 21 height 9
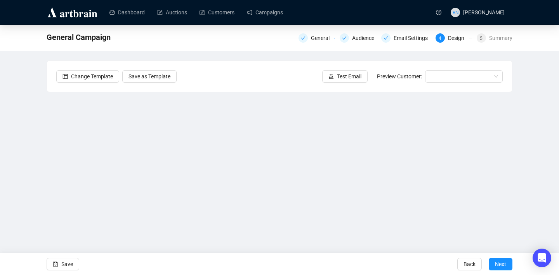
click at [452, 85] on div "Change Template Save as Template Test Email Preview Customer:" at bounding box center [279, 76] width 465 height 31
click at [452, 84] on div "Change Template Save as Template Test Email Preview Customer:" at bounding box center [279, 76] width 465 height 31
click at [451, 76] on input "search" at bounding box center [460, 77] width 61 height 12
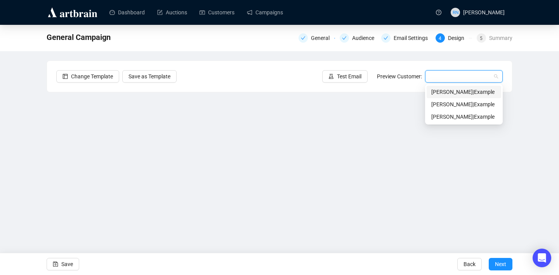
click at [448, 92] on div "Ann | Example" at bounding box center [463, 92] width 65 height 9
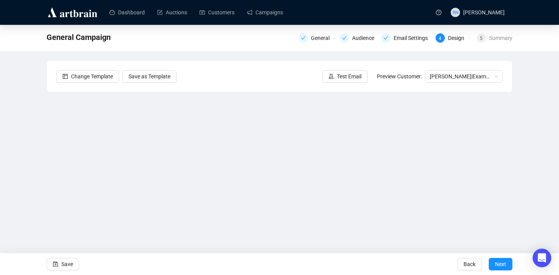
scroll to position [14, 0]
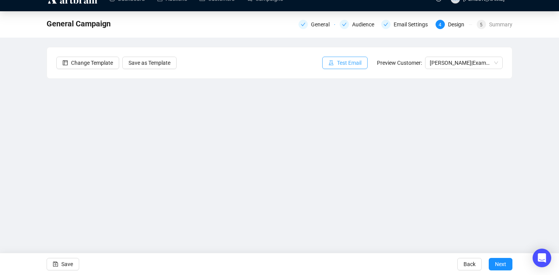
click at [344, 64] on span "Test Email" at bounding box center [349, 63] width 24 height 9
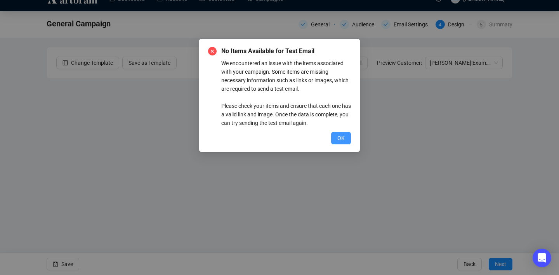
click at [343, 137] on span "OK" at bounding box center [340, 138] width 7 height 9
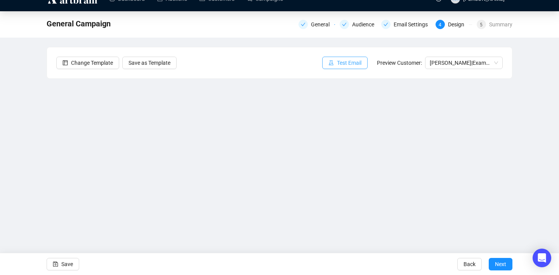
click at [337, 65] on span "Test Email" at bounding box center [349, 63] width 24 height 9
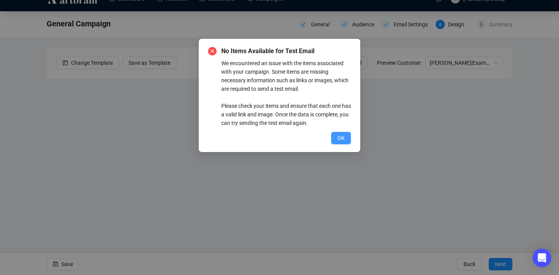
click at [340, 139] on span "OK" at bounding box center [340, 138] width 7 height 9
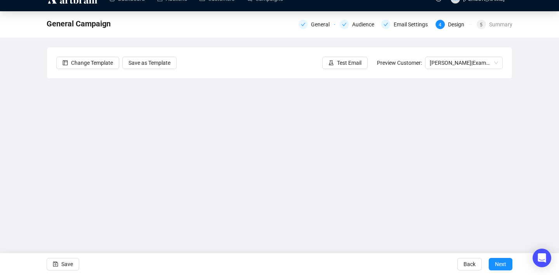
click at [29, 211] on div "Send Test Emails Enter up to 20 Test Email Addresses Send Test Emails" at bounding box center [279, 137] width 559 height 275
click at [167, 226] on div "Send Test Emails Enter up to 20 Test Email Addresses Send Test Emails" at bounding box center [279, 137] width 559 height 275
click at [192, 163] on div "Send Test Emails Enter up to 20 Test Email Addresses Send Test Emails" at bounding box center [279, 137] width 559 height 275
click at [539, 172] on div "Send Test Emails Enter up to 20 Test Email Addresses Send Test Emails" at bounding box center [279, 137] width 559 height 275
click at [493, 265] on div "Send Test Emails Enter up to 20 Test Email Addresses Send Test Emails" at bounding box center [279, 137] width 559 height 275
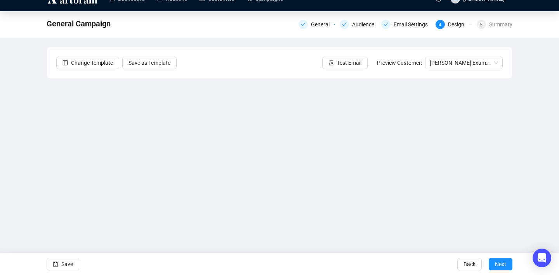
click at [297, 102] on div "Send Test Emails Enter up to 20 Test Email Addresses Send Test Emails" at bounding box center [279, 137] width 559 height 275
click at [507, 89] on div "Send Test Emails Enter up to 20 Test Email Addresses Send Test Emails" at bounding box center [279, 137] width 559 height 275
click at [342, 176] on div "Send Test Emails Enter up to 20 Test Email Addresses Send Test Emails" at bounding box center [279, 137] width 559 height 275
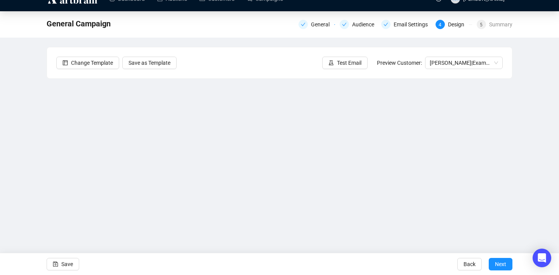
click at [57, 267] on div "Send Test Emails Enter up to 20 Test Email Addresses Send Test Emails" at bounding box center [279, 137] width 559 height 275
click at [535, 201] on div "Send Test Emails Enter up to 20 Test Email Addresses Send Test Emails" at bounding box center [279, 137] width 559 height 275
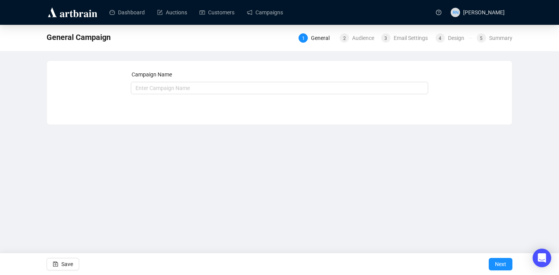
click at [65, 13] on img at bounding box center [73, 12] width 52 height 12
click at [363, 40] on div "Audience" at bounding box center [365, 37] width 27 height 9
click at [175, 86] on input "text" at bounding box center [280, 88] width 298 height 12
click at [102, 82] on div "Campaign Name Save Next" at bounding box center [279, 86] width 446 height 33
click at [448, 40] on div "Design" at bounding box center [458, 37] width 21 height 9
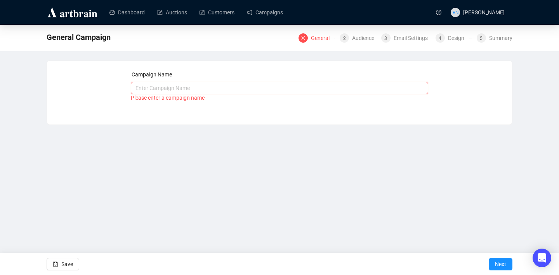
click at [173, 82] on input "text" at bounding box center [280, 88] width 298 height 12
click at [278, 13] on link "Campaigns" at bounding box center [265, 12] width 36 height 20
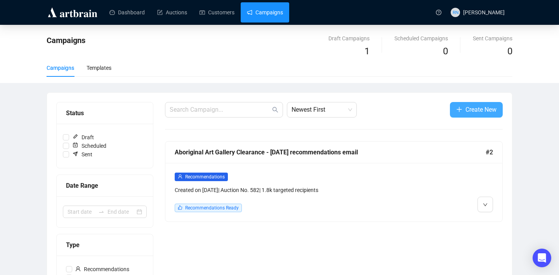
click at [484, 108] on span "Create New" at bounding box center [480, 110] width 31 height 10
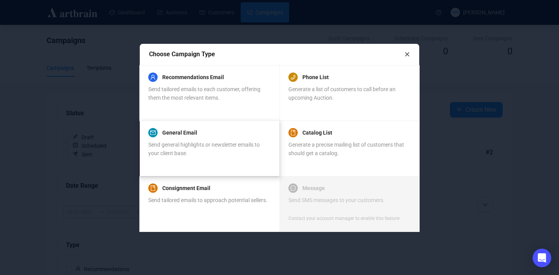
click at [254, 135] on div "General Email" at bounding box center [209, 132] width 122 height 9
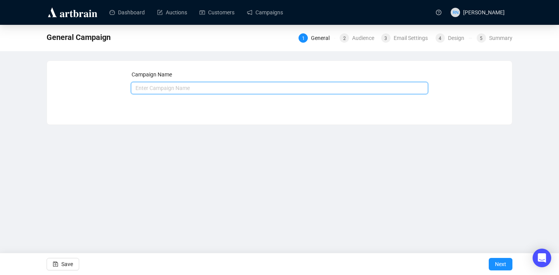
click at [179, 82] on input "text" at bounding box center [280, 88] width 298 height 12
type input "Ethical Diamond Jewellery & Gemstones 2.9.25"
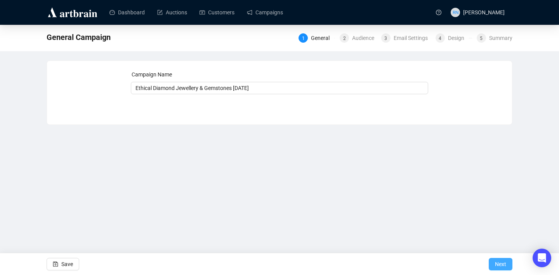
click at [502, 262] on span "Next" at bounding box center [500, 265] width 11 height 22
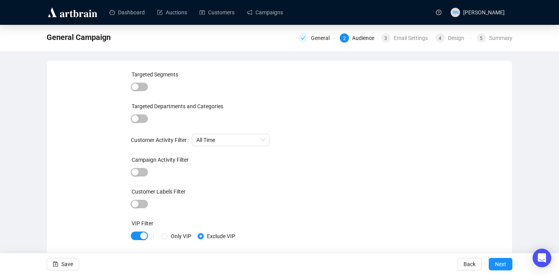
click at [138, 109] on label "Targeted Departments and Categories" at bounding box center [178, 106] width 92 height 6
click at [138, 115] on button "button" at bounding box center [139, 119] width 17 height 9
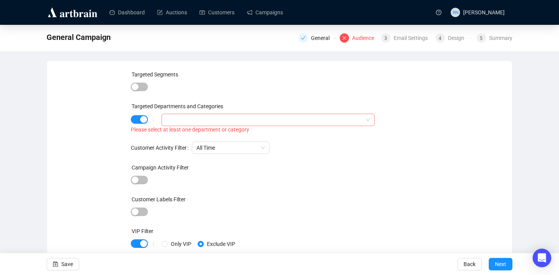
click at [186, 123] on div at bounding box center [264, 120] width 202 height 11
click at [167, 138] on span at bounding box center [167, 135] width 9 height 9
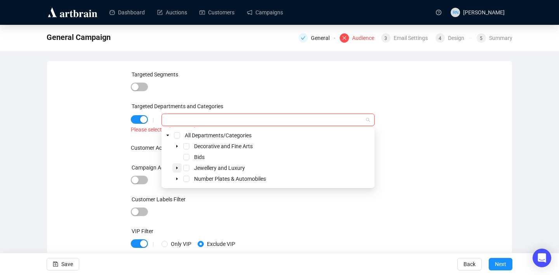
click at [178, 169] on icon "caret-down" at bounding box center [177, 168] width 4 height 4
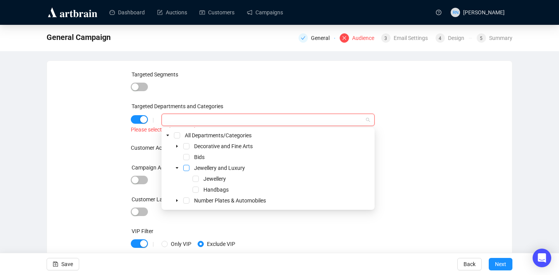
click at [189, 169] on span "Select Jewellery and Luxury" at bounding box center [186, 168] width 6 height 6
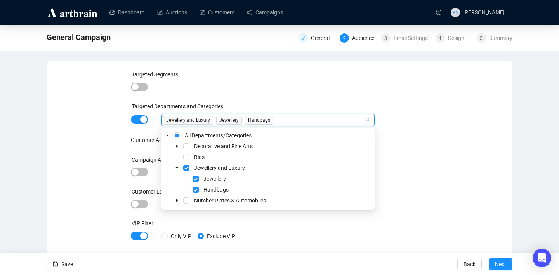
click at [402, 188] on div "Customer Labels Filter" at bounding box center [280, 194] width 298 height 12
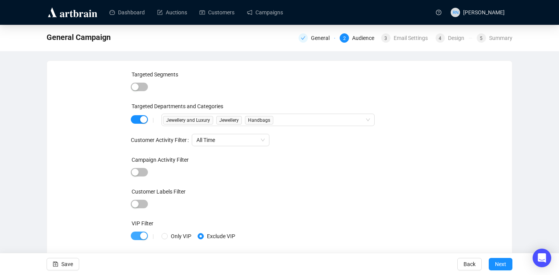
click at [143, 234] on div "button" at bounding box center [143, 236] width 7 height 7
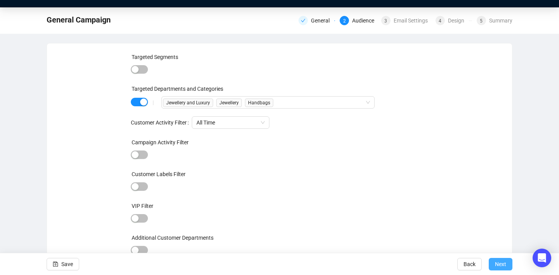
click at [505, 268] on span "Next" at bounding box center [500, 265] width 11 height 22
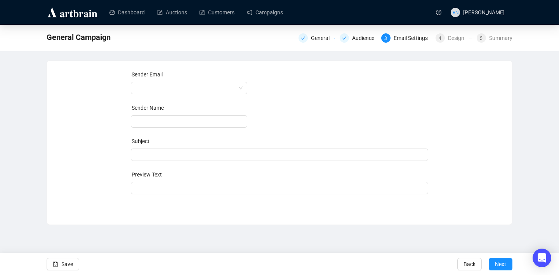
click at [165, 95] on form "Sender Email Sender Name Subject Preview Text Save Back Next" at bounding box center [280, 132] width 298 height 124
click at [163, 87] on span at bounding box center [188, 88] width 107 height 12
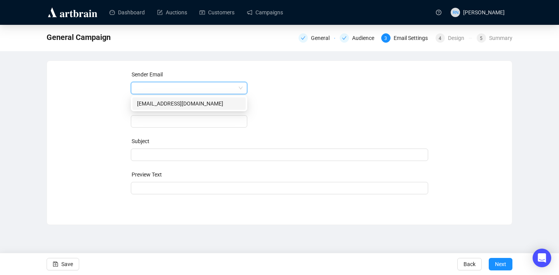
click at [165, 104] on div "auctions@ozbid.com.au" at bounding box center [189, 103] width 104 height 9
type input "Ozbid Auctions"
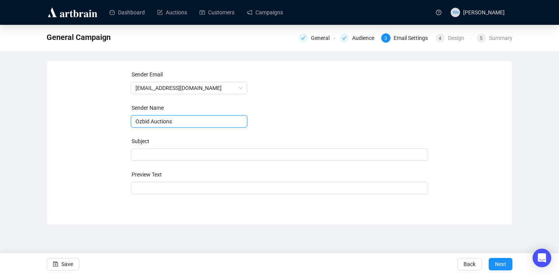
click at [163, 118] on input "Ozbid Auctions" at bounding box center [189, 121] width 116 height 12
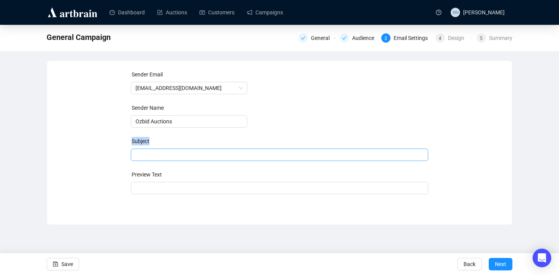
click at [158, 148] on div "Subject" at bounding box center [280, 149] width 298 height 24
click at [159, 153] on span at bounding box center [280, 155] width 298 height 6
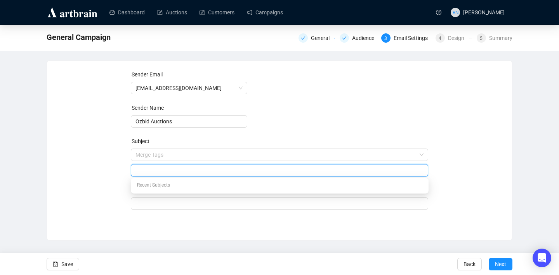
click at [155, 190] on div "Recent Subjects" at bounding box center [279, 186] width 295 height 12
click at [152, 185] on div "Recent Subjects" at bounding box center [279, 186] width 295 height 12
click at [145, 165] on input "search" at bounding box center [279, 171] width 288 height 12
drag, startPoint x: 191, startPoint y: 167, endPoint x: 94, endPoint y: 165, distance: 96.3
click at [94, 165] on div "Sender Email auctions@ozbid.com.au Sender Name Ozbid Auctions Subject Merge Tag…" at bounding box center [279, 144] width 446 height 149
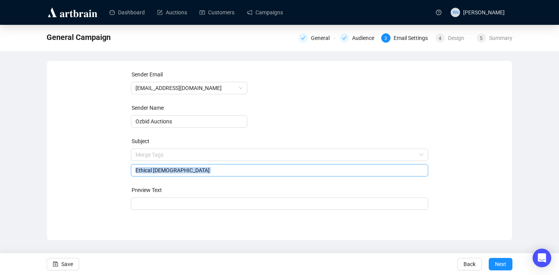
drag, startPoint x: 194, startPoint y: 177, endPoint x: 148, endPoint y: 170, distance: 46.7
click at [148, 170] on form "Sender Email auctions@ozbid.com.au Sender Name Ozbid Auctions Subject Merge Tag…" at bounding box center [280, 140] width 298 height 140
click at [157, 153] on input "search" at bounding box center [275, 155] width 281 height 12
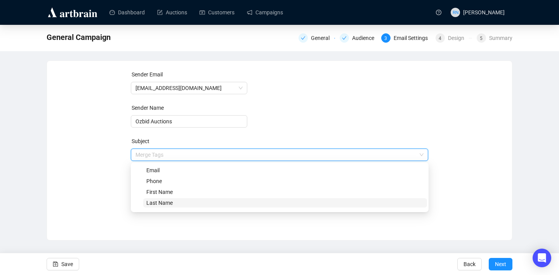
click at [160, 201] on span "Last Name" at bounding box center [159, 203] width 26 height 6
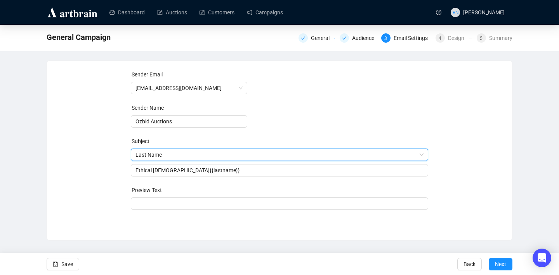
click at [172, 153] on span "Last Name" at bounding box center [279, 155] width 288 height 12
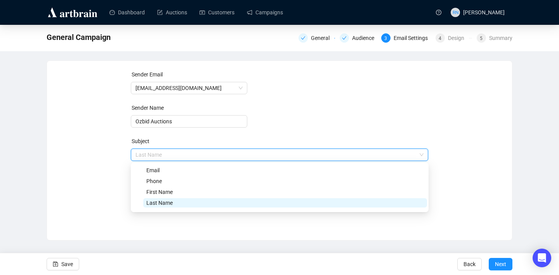
click at [172, 153] on span "Last Name" at bounding box center [279, 155] width 288 height 12
click at [165, 192] on span "First Name" at bounding box center [159, 192] width 26 height 6
type input "Ethical Diamon{{lastname}}{{firstname}}"
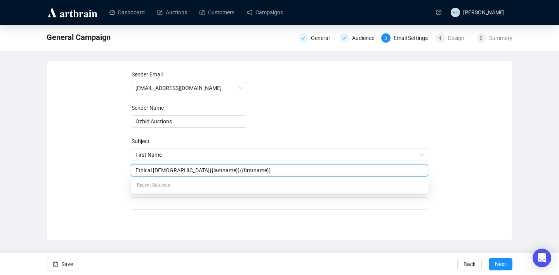
drag, startPoint x: 253, startPoint y: 172, endPoint x: 99, endPoint y: 169, distance: 154.2
click at [99, 169] on div "Sender Email auctions@ozbid.com.au Sender Name Ozbid Auctions Subject First Nam…" at bounding box center [279, 144] width 446 height 149
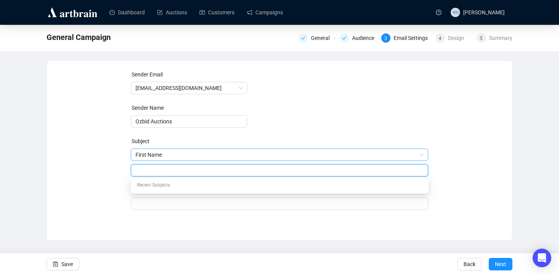
click at [193, 155] on span "First Name" at bounding box center [279, 155] width 288 height 12
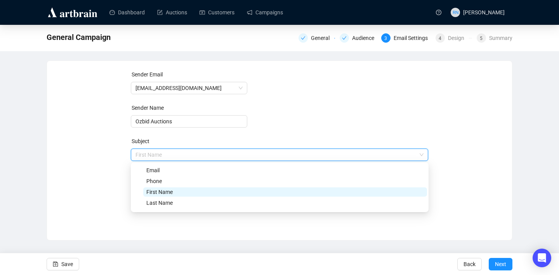
click at [179, 189] on span "First Name" at bounding box center [285, 192] width 284 height 9
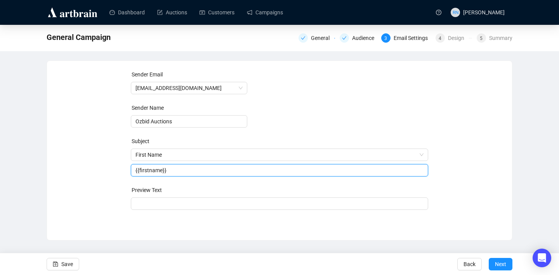
click at [198, 174] on input "{{firstname}}" at bounding box center [279, 170] width 288 height 9
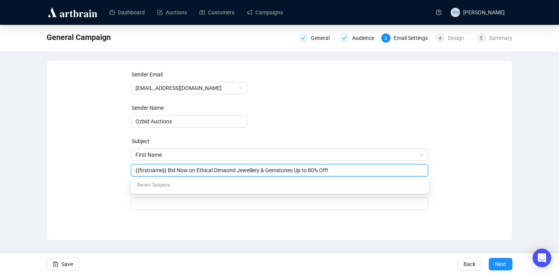
click at [224, 172] on input "{{firstname}} Bid Now on Ethical Dimaond Jewellery & Gemstones Up to 80% Off!" at bounding box center [279, 170] width 288 height 9
click at [178, 210] on div at bounding box center [280, 204] width 298 height 12
type input "{{firstname}} Bid Now on Ethical Diamond Jewellery & Gemstones Up to 80% Off!"
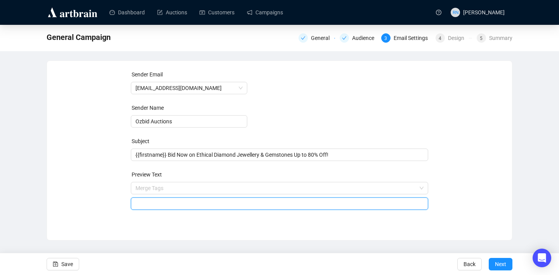
paste input "120 exquisite lots of Ethical Diamond Jewellery, loose Diamonds and Gemstones f…"
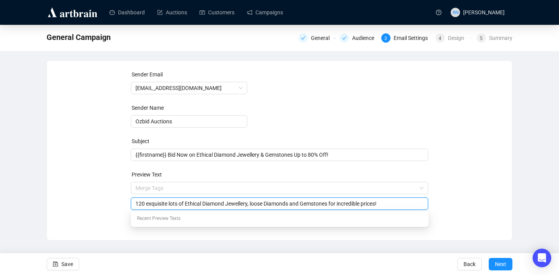
type input "120 exquisite lots of Ethical Diamond Jewellery, loose Diamonds and Gemstones f…"
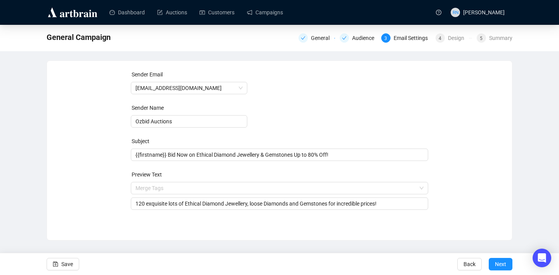
click at [25, 213] on div "General Campaign General Audience 3 Email Settings 4 Design 5 Summary Sender Em…" at bounding box center [279, 133] width 559 height 216
click at [71, 266] on span "Save" at bounding box center [67, 265] width 12 height 22
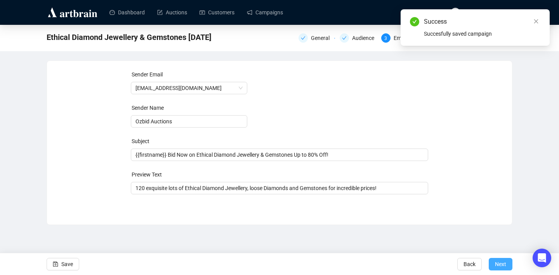
click at [495, 263] on span "Next" at bounding box center [500, 265] width 11 height 22
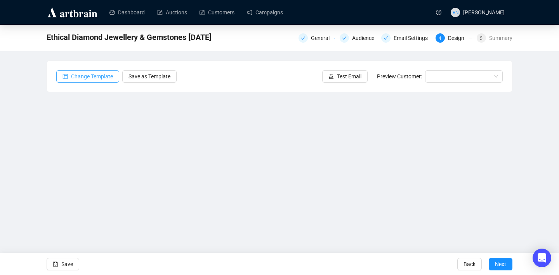
click at [88, 73] on span "Change Template" at bounding box center [92, 76] width 42 height 9
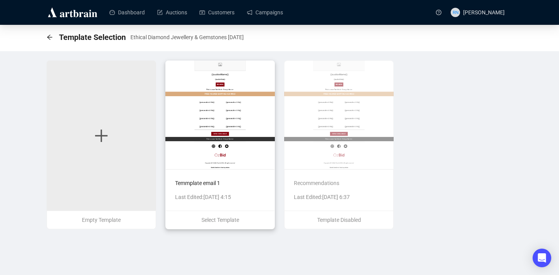
click at [192, 128] on img at bounding box center [219, 115] width 109 height 109
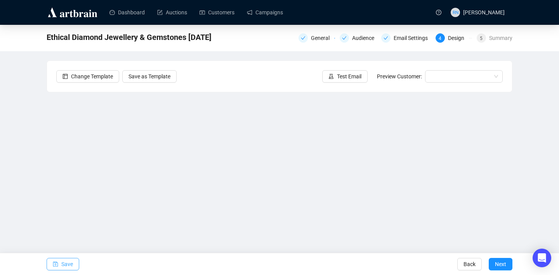
click at [66, 264] on span "Save" at bounding box center [67, 265] width 12 height 22
click at [66, 267] on span "Save" at bounding box center [67, 265] width 12 height 22
click at [68, 262] on span "Save" at bounding box center [67, 265] width 12 height 22
click at [69, 267] on span "Save" at bounding box center [67, 265] width 12 height 22
click at [534, 183] on div "Ethical Diamond Jewellery & Gemstones 2.9.25 General Audience Email Settings 4 …" at bounding box center [279, 156] width 559 height 262
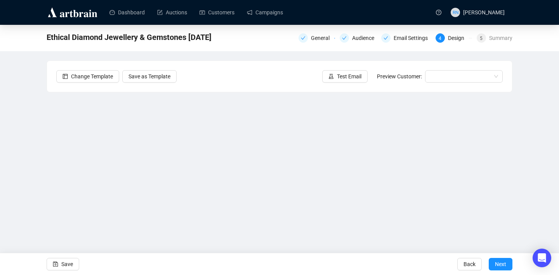
click at [552, 91] on div "Ethical Diamond Jewellery & Gemstones 2.9.25 General Audience Email Settings 4 …" at bounding box center [279, 156] width 559 height 262
click at [70, 266] on span "Save" at bounding box center [67, 265] width 12 height 22
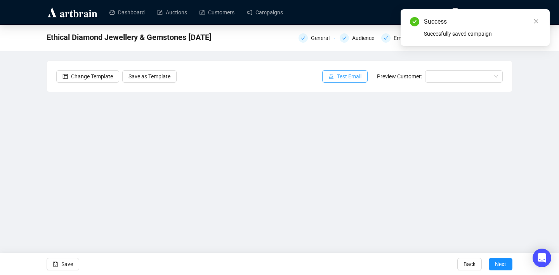
click at [351, 78] on span "Test Email" at bounding box center [349, 76] width 24 height 9
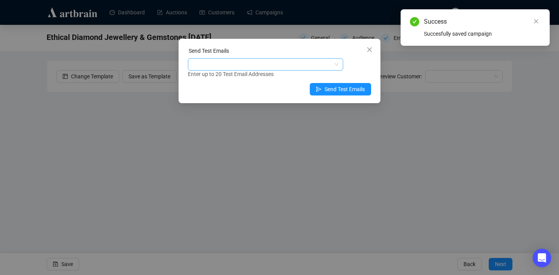
click at [265, 68] on div at bounding box center [261, 64] width 144 height 11
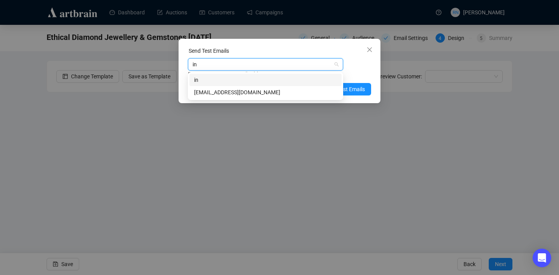
type input "i"
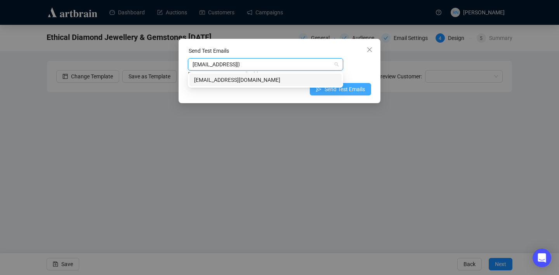
type input "art@ozbid.com.au"
click at [342, 89] on span "Send Test Emails" at bounding box center [345, 89] width 40 height 9
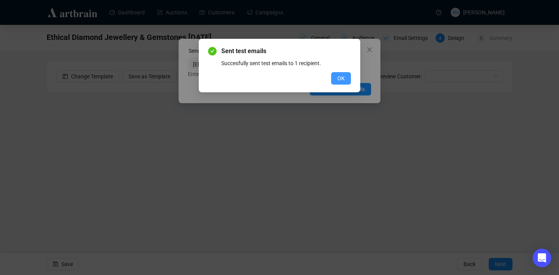
click at [341, 80] on span "OK" at bounding box center [340, 78] width 7 height 9
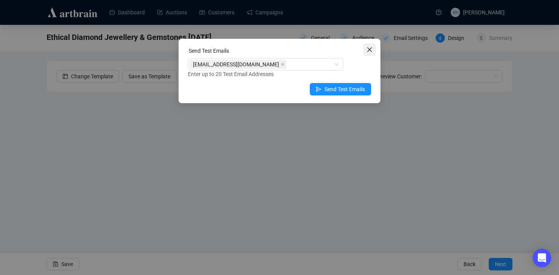
click at [370, 50] on icon "close" at bounding box center [369, 50] width 6 height 6
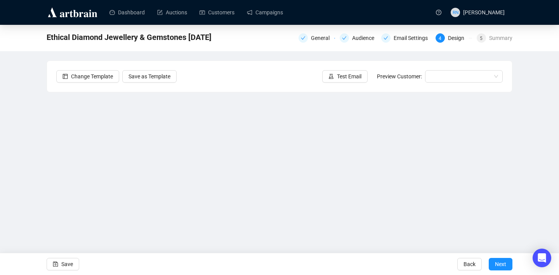
click at [533, 151] on div "Ethical Diamond Jewellery & Gemstones 2.9.25 General Audience Email Settings 4 …" at bounding box center [279, 156] width 559 height 262
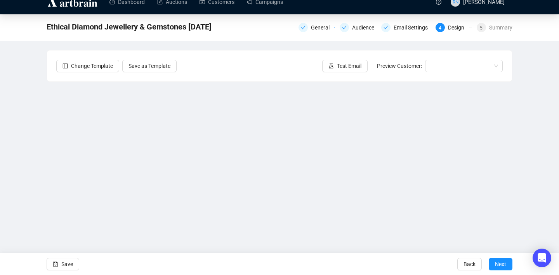
scroll to position [14, 0]
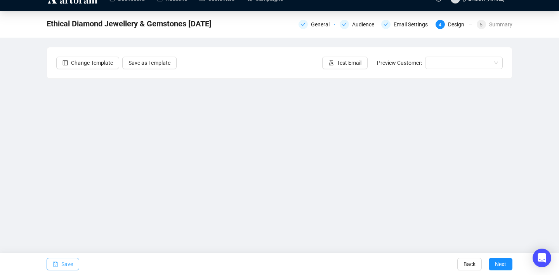
click at [70, 266] on span "Save" at bounding box center [67, 265] width 12 height 22
click at [351, 66] on span "Test Email" at bounding box center [349, 63] width 24 height 9
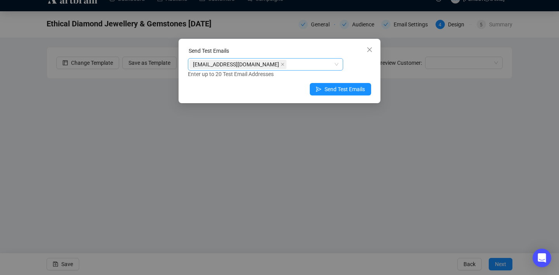
click at [256, 66] on div "art@ozbid.com.au" at bounding box center [261, 64] width 144 height 11
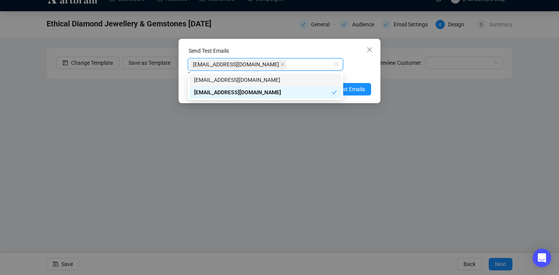
click at [256, 66] on div "art@ozbid.com.au" at bounding box center [261, 64] width 144 height 11
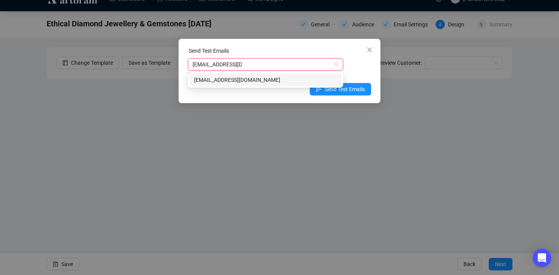
type input "info@ozbid.com.au"
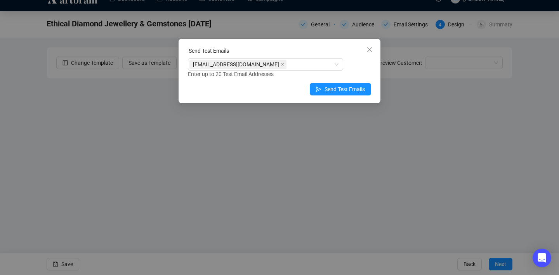
click at [355, 69] on div "info@ozbid.com.au Enter up to 20 Test Email Addresses" at bounding box center [279, 68] width 183 height 20
click at [347, 90] on span "Send Test Emails" at bounding box center [345, 89] width 40 height 9
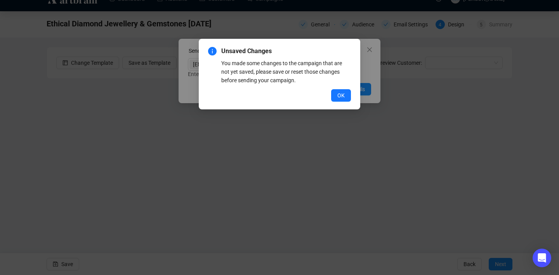
click at [365, 67] on div "Unsaved Changes You made some changes to the campaign that are not yet saved, p…" at bounding box center [279, 137] width 559 height 275
click at [367, 54] on div "Unsaved Changes You made some changes to the campaign that are not yet saved, p…" at bounding box center [279, 137] width 559 height 275
click at [339, 94] on span "OK" at bounding box center [340, 95] width 7 height 9
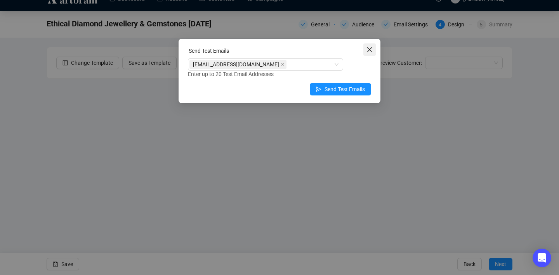
click at [370, 49] on icon "close" at bounding box center [369, 49] width 5 height 5
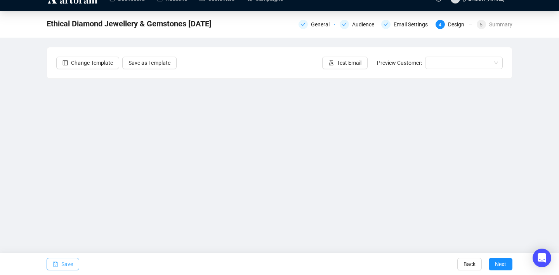
click at [69, 261] on span "Save" at bounding box center [67, 265] width 12 height 22
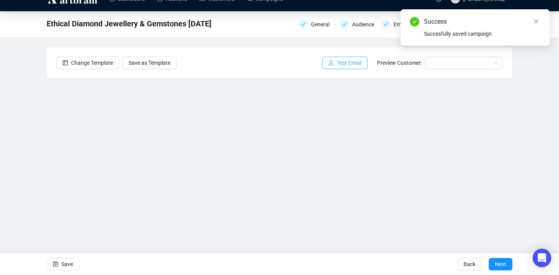
click at [350, 67] on span "Test Email" at bounding box center [349, 63] width 24 height 9
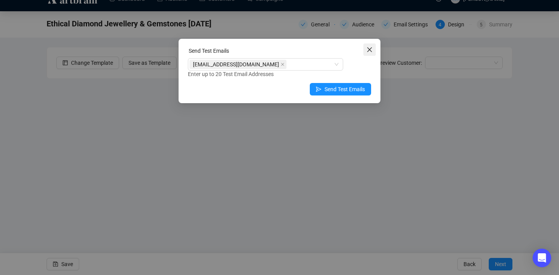
click at [368, 51] on icon "close" at bounding box center [369, 50] width 6 height 6
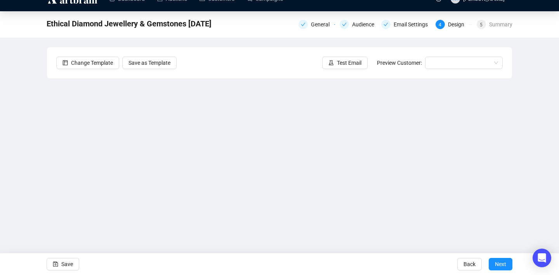
click at [36, 209] on div "Ethical Diamond Jewellery & Gemstones 2.9.25 General Audience Email Settings 4 …" at bounding box center [279, 142] width 559 height 262
click at [63, 267] on span "Save" at bounding box center [67, 265] width 12 height 22
click at [343, 62] on span "Test Email" at bounding box center [349, 63] width 24 height 9
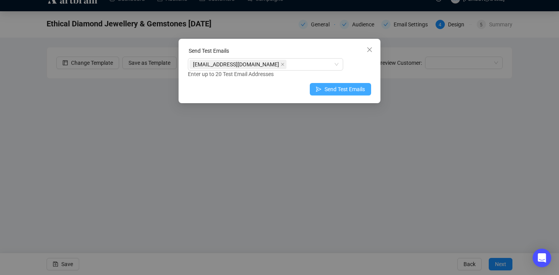
click at [342, 91] on span "Send Test Emails" at bounding box center [345, 89] width 40 height 9
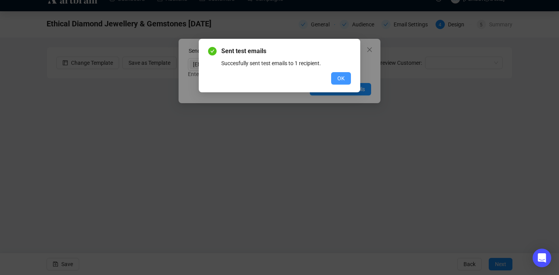
click at [342, 81] on span "OK" at bounding box center [340, 78] width 7 height 9
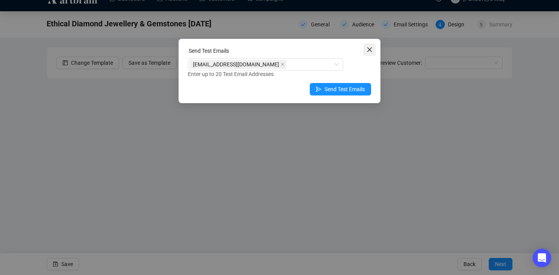
click at [372, 49] on icon "close" at bounding box center [369, 50] width 6 height 6
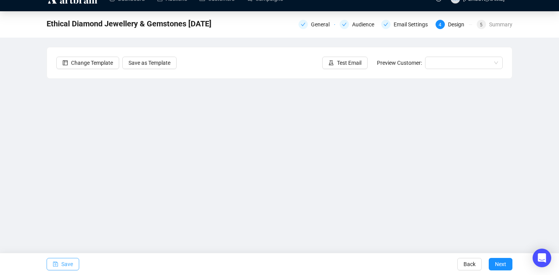
click at [68, 264] on span "Save" at bounding box center [67, 265] width 12 height 22
click at [447, 69] on div "Change Template Save as Template Test Email Preview Customer:" at bounding box center [279, 62] width 465 height 31
click at [446, 64] on input "search" at bounding box center [460, 63] width 61 height 12
click at [530, 68] on div "Ethical Diamond Jewellery & Gemstones 2.9.25 General Audience Email Settings 4 …" at bounding box center [279, 142] width 559 height 262
click at [519, 219] on div "Ethical Diamond Jewellery & Gemstones 2.9.25 General Audience Email Settings 4 …" at bounding box center [279, 142] width 559 height 262
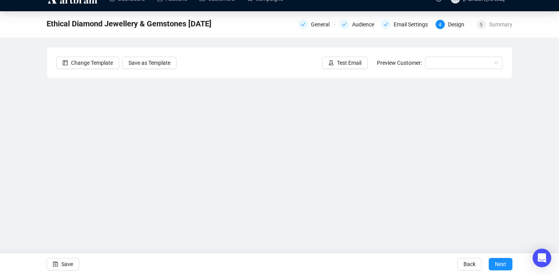
click at [512, 183] on div "Ethical Diamond Jewellery & Gemstones 2.9.25 General Audience Email Settings 4 …" at bounding box center [279, 142] width 559 height 262
click at [60, 266] on button "Save" at bounding box center [63, 264] width 33 height 12
click at [532, 147] on div "Ethical Diamond Jewellery & Gemstones 2.9.25 General Audience Email Settings 4 …" at bounding box center [279, 142] width 559 height 262
click at [541, 102] on div "Ethical Diamond Jewellery & Gemstones 2.9.25 General Audience Email Settings 4 …" at bounding box center [279, 142] width 559 height 262
click at [535, 113] on div "Ethical Diamond Jewellery & Gemstones 2.9.25 General Audience Email Settings 4 …" at bounding box center [279, 142] width 559 height 262
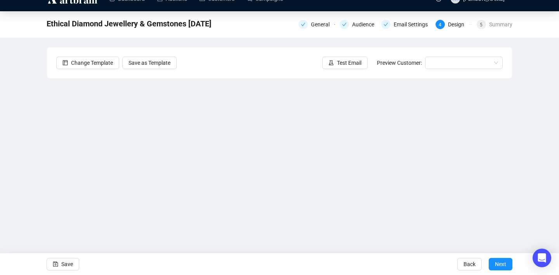
click at [539, 152] on div "Ethical Diamond Jewellery & Gemstones 2.9.25 General Audience Email Settings 4 …" at bounding box center [279, 142] width 559 height 262
click at [539, 155] on div "Ethical Diamond Jewellery & Gemstones 2.9.25 General Audience Email Settings 4 …" at bounding box center [279, 142] width 559 height 262
click at [542, 127] on div "Ethical Diamond Jewellery & Gemstones 2.9.25 General Audience Email Settings 4 …" at bounding box center [279, 142] width 559 height 262
click at [538, 150] on div "Ethical Diamond Jewellery & Gemstones 2.9.25 General Audience Email Settings 4 …" at bounding box center [279, 142] width 559 height 262
click at [63, 267] on span "Save" at bounding box center [67, 265] width 12 height 22
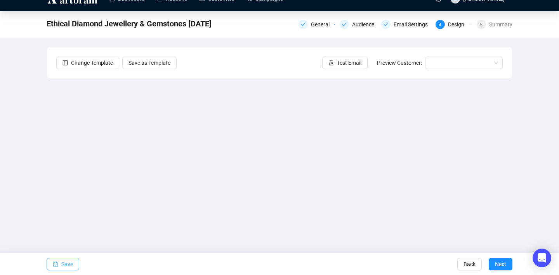
click at [66, 267] on span "Save" at bounding box center [67, 265] width 12 height 22
click at [64, 264] on span "Save" at bounding box center [67, 265] width 12 height 22
click at [71, 262] on span "Save" at bounding box center [67, 265] width 12 height 22
click at [65, 262] on span "Save" at bounding box center [67, 265] width 12 height 22
click at [468, 267] on span "Back" at bounding box center [470, 265] width 12 height 22
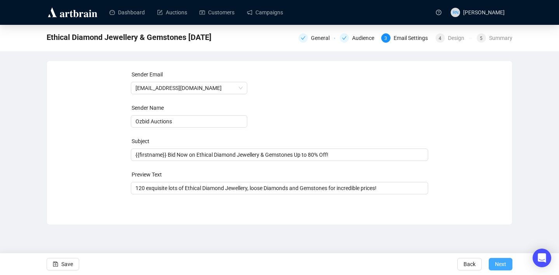
click at [497, 264] on span "Next" at bounding box center [500, 265] width 11 height 22
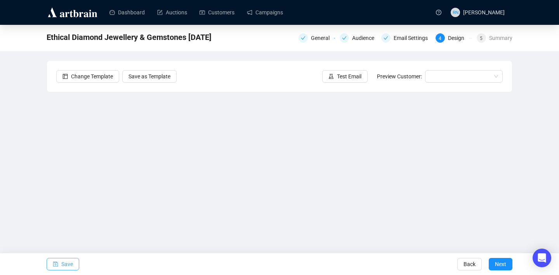
click at [64, 265] on span "Save" at bounding box center [67, 265] width 12 height 22
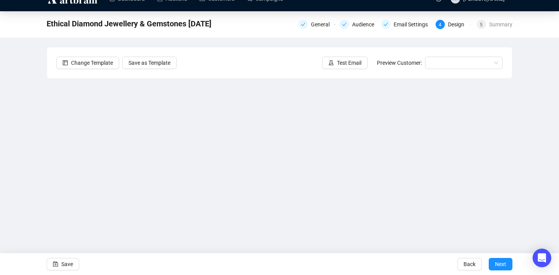
click at [521, 157] on div "Ethical Diamond Jewellery & Gemstones 2.9.25 General Audience Email Settings 4 …" at bounding box center [279, 142] width 559 height 262
click at [531, 179] on div "Ethical Diamond Jewellery & Gemstones 2.9.25 General Audience Email Settings 4 …" at bounding box center [279, 142] width 559 height 262
click at [59, 263] on button "Save" at bounding box center [63, 264] width 33 height 12
click at [70, 266] on span "Save" at bounding box center [67, 265] width 12 height 22
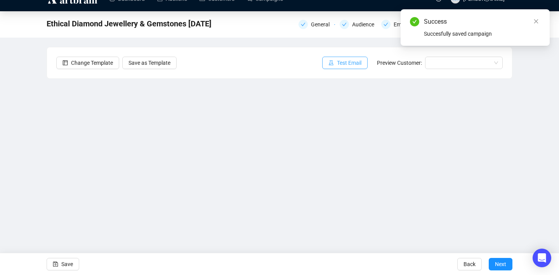
click at [344, 63] on span "Test Email" at bounding box center [349, 63] width 24 height 9
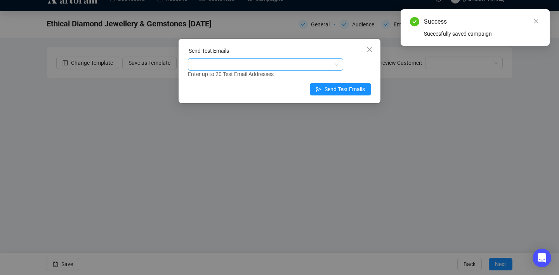
click at [226, 69] on div at bounding box center [261, 64] width 144 height 11
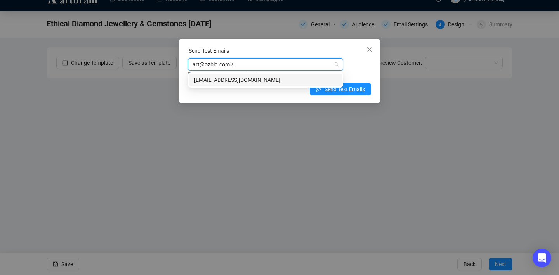
type input "art@ozbid.com.au"
click at [240, 80] on div "art@ozbid.com.au" at bounding box center [265, 80] width 143 height 9
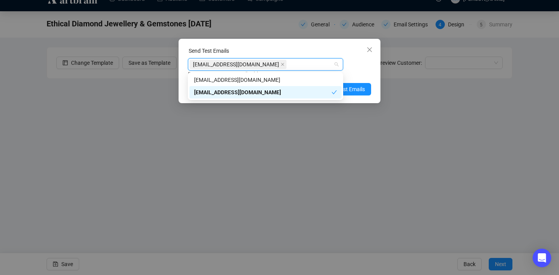
click at [290, 95] on div "art@ozbid.com.au" at bounding box center [262, 92] width 137 height 9
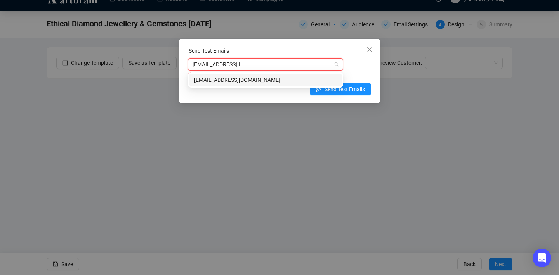
type input "art@ozbid.com.au"
click at [366, 73] on div "this field must have at least 1 items" at bounding box center [279, 74] width 183 height 9
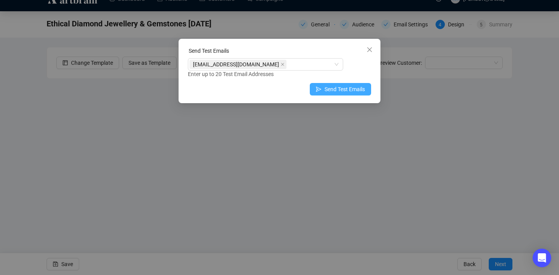
click at [350, 88] on span "Send Test Emails" at bounding box center [345, 89] width 40 height 9
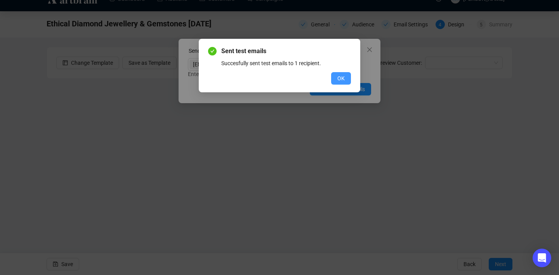
click at [340, 75] on span "OK" at bounding box center [340, 78] width 7 height 9
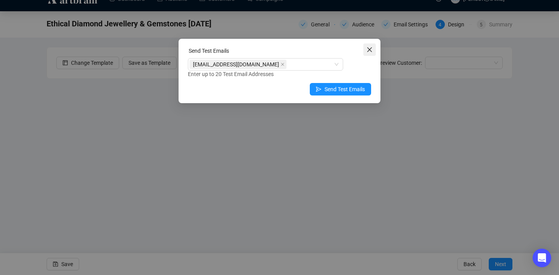
click at [372, 50] on icon "close" at bounding box center [369, 50] width 6 height 6
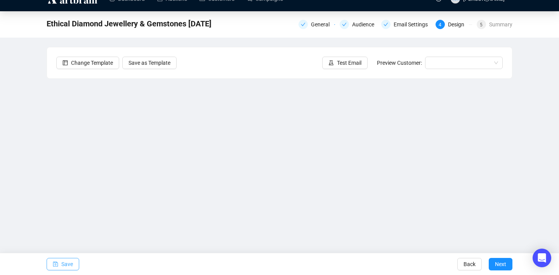
click at [57, 262] on icon "save" at bounding box center [55, 264] width 5 height 5
click at [502, 266] on span "Next" at bounding box center [500, 265] width 11 height 22
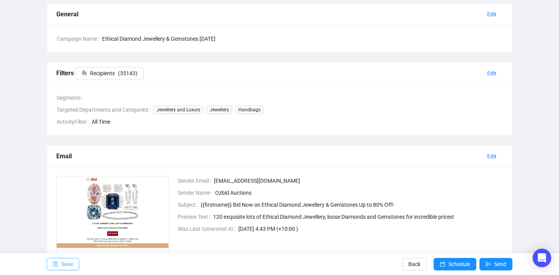
scroll to position [53, 0]
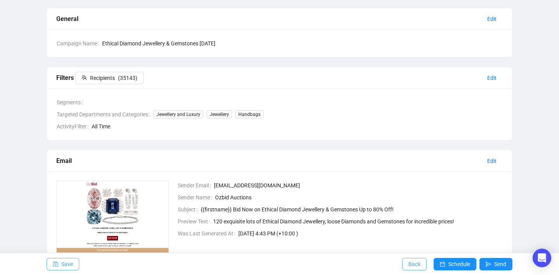
click at [408, 265] on span "Back" at bounding box center [414, 265] width 12 height 22
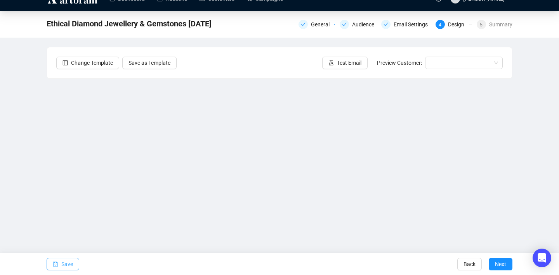
click at [62, 266] on span "Save" at bounding box center [67, 265] width 12 height 22
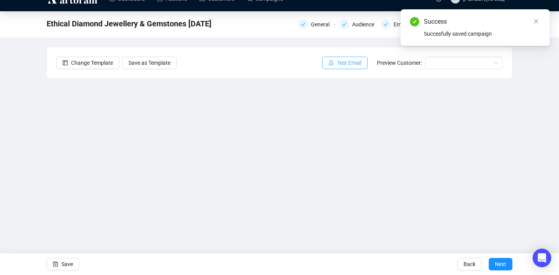
click at [346, 64] on span "Test Email" at bounding box center [349, 63] width 24 height 9
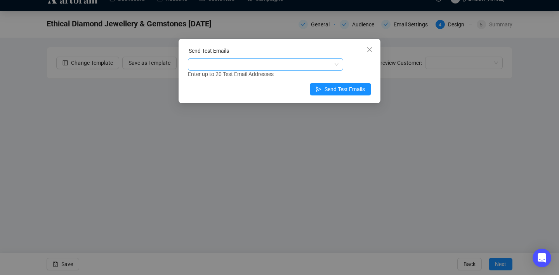
click at [244, 68] on div at bounding box center [261, 64] width 144 height 11
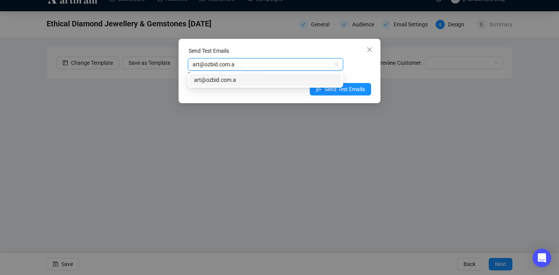
type input "art@ozbid.com.au"
click at [251, 82] on div "art@ozbid.com.au" at bounding box center [265, 80] width 143 height 9
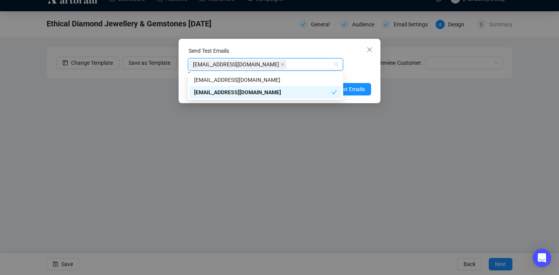
click at [367, 76] on div "Enter up to 20 Test Email Addresses" at bounding box center [279, 74] width 183 height 9
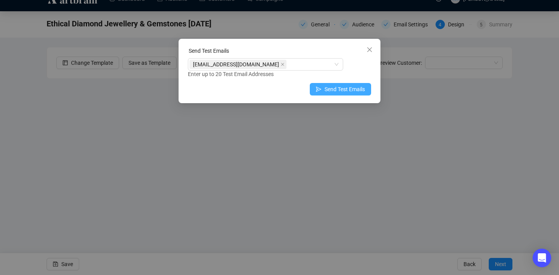
click at [351, 91] on span "Send Test Emails" at bounding box center [345, 89] width 40 height 9
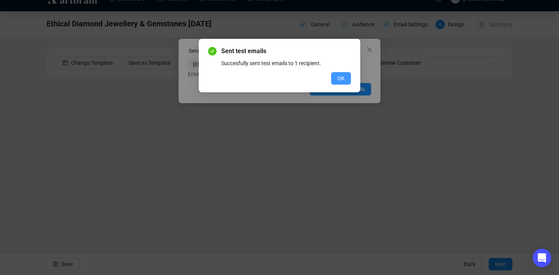
click at [343, 78] on span "OK" at bounding box center [340, 78] width 7 height 9
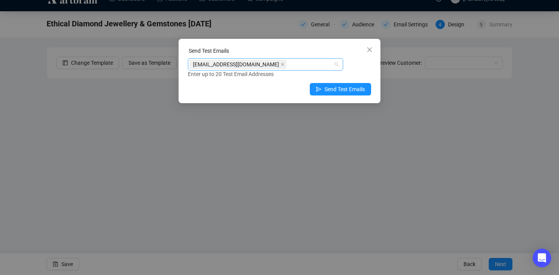
click at [257, 64] on div "art@ozbid.com.au" at bounding box center [261, 64] width 144 height 11
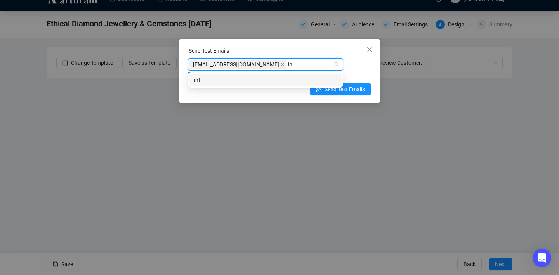
type input "i"
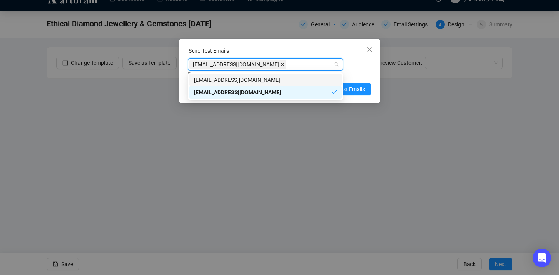
click at [281, 64] on icon "close" at bounding box center [282, 64] width 3 height 3
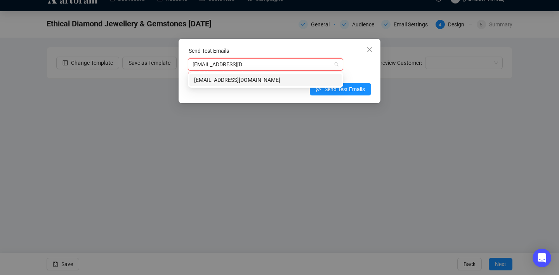
type input "info@ozbid.com.au"
click at [365, 73] on div "this field must have at least 1 items" at bounding box center [279, 74] width 183 height 9
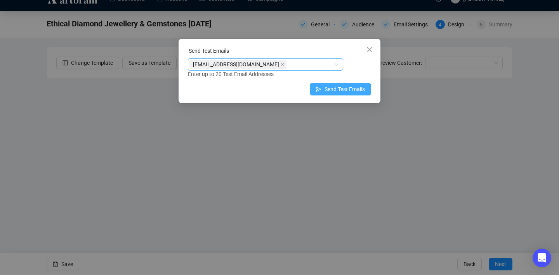
click at [353, 91] on span "Send Test Emails" at bounding box center [345, 89] width 40 height 9
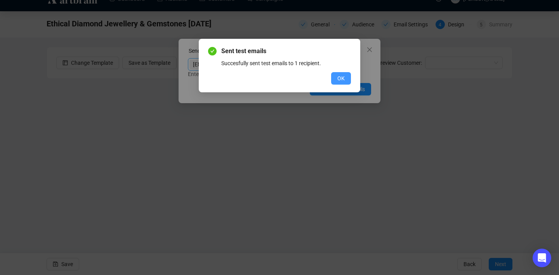
click at [345, 78] on button "OK" at bounding box center [341, 78] width 20 height 12
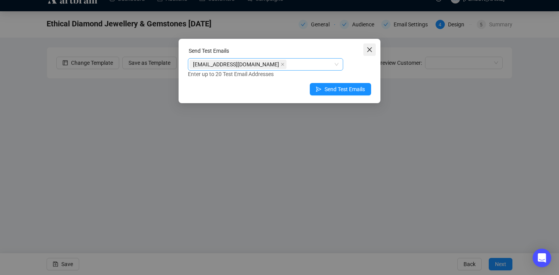
click at [371, 48] on icon "close" at bounding box center [369, 49] width 5 height 5
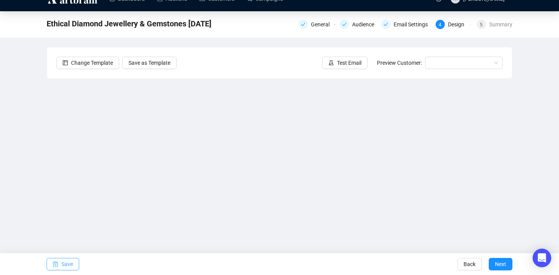
click at [69, 262] on span "Save" at bounding box center [67, 265] width 12 height 22
click at [68, 263] on span "Save" at bounding box center [67, 265] width 12 height 22
click at [504, 265] on span "Next" at bounding box center [500, 265] width 11 height 22
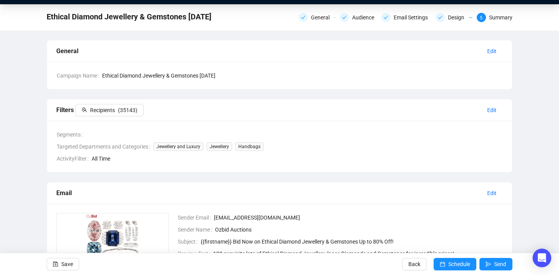
scroll to position [20, 0]
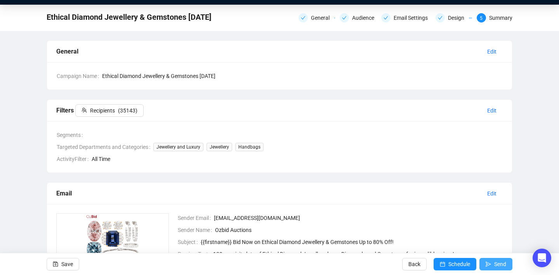
click at [491, 262] on button "Send" at bounding box center [495, 264] width 33 height 12
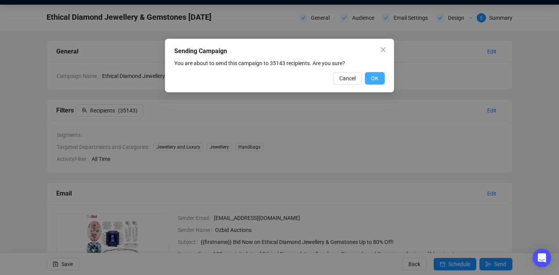
click at [378, 73] on button "OK" at bounding box center [375, 78] width 20 height 12
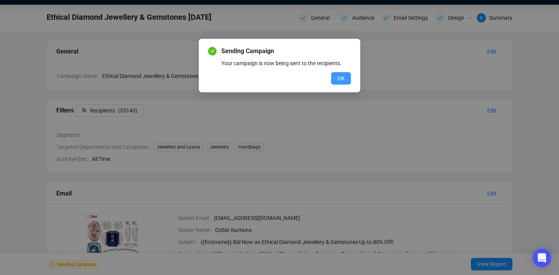
click at [343, 78] on span "OK" at bounding box center [340, 78] width 7 height 9
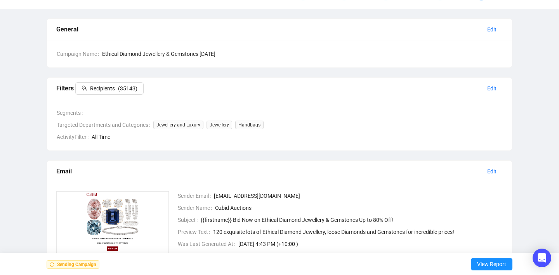
scroll to position [163, 0]
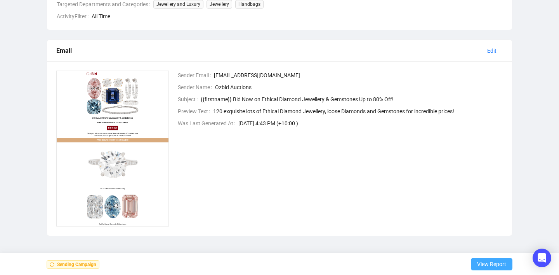
click at [487, 267] on span "View Report" at bounding box center [491, 265] width 29 height 22
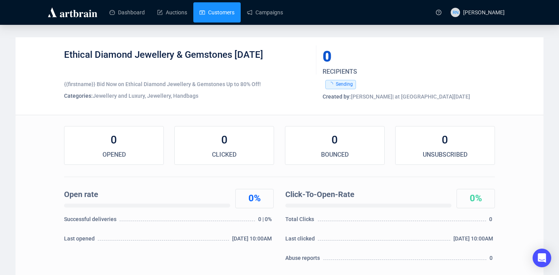
click at [224, 16] on link "Customers" at bounding box center [217, 12] width 35 height 20
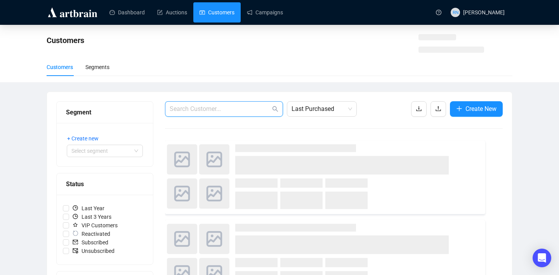
click at [181, 111] on input "text" at bounding box center [220, 108] width 101 height 9
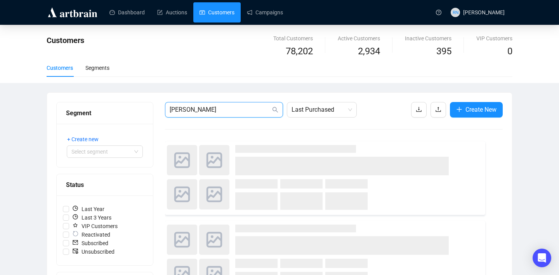
type input "avdo"
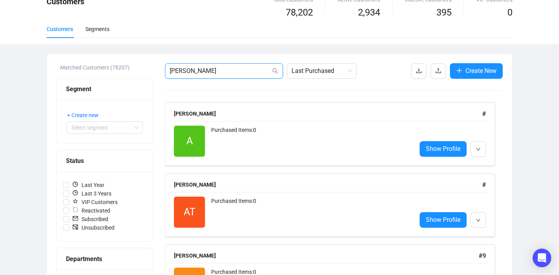
scroll to position [117, 0]
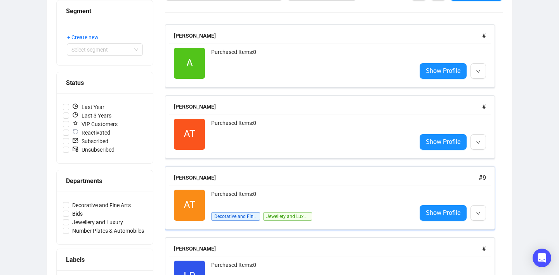
click at [272, 198] on div "Purchased Items: 0" at bounding box center [310, 198] width 199 height 16
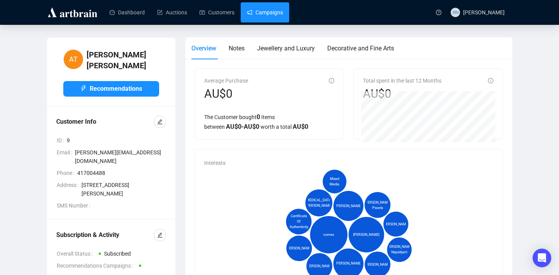
click at [248, 17] on link "Campaigns" at bounding box center [265, 12] width 36 height 20
